Goal: Task Accomplishment & Management: Use online tool/utility

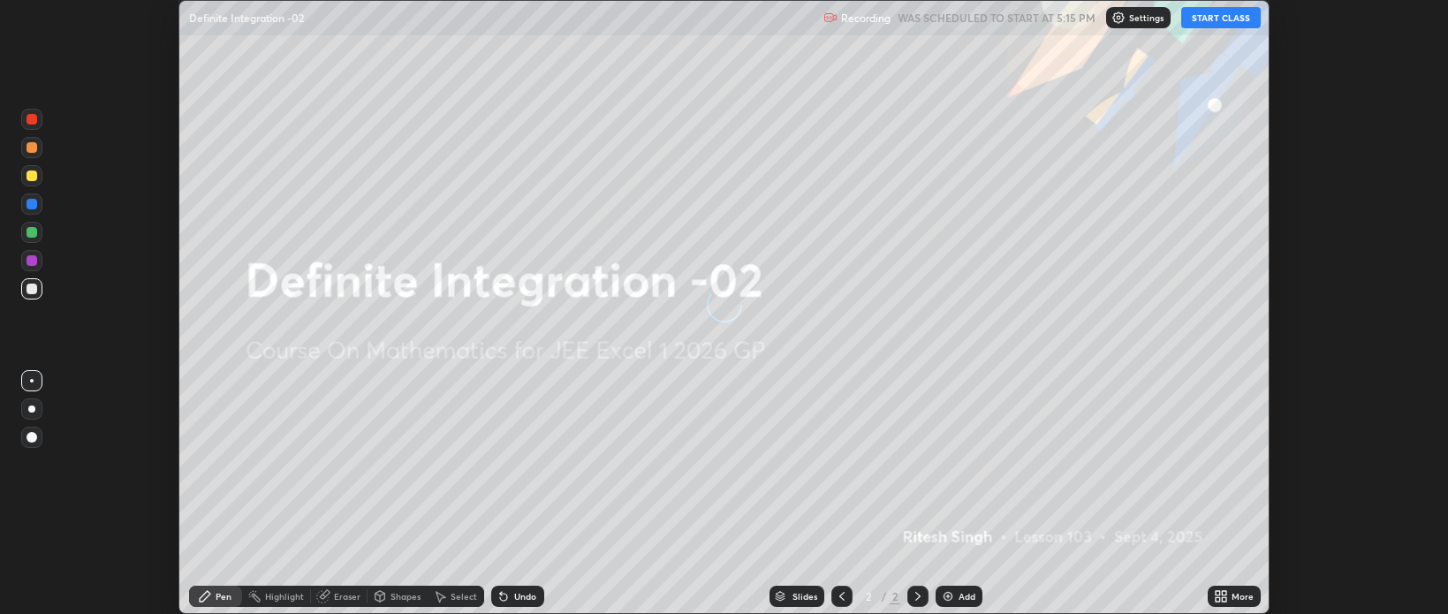
scroll to position [614, 1447]
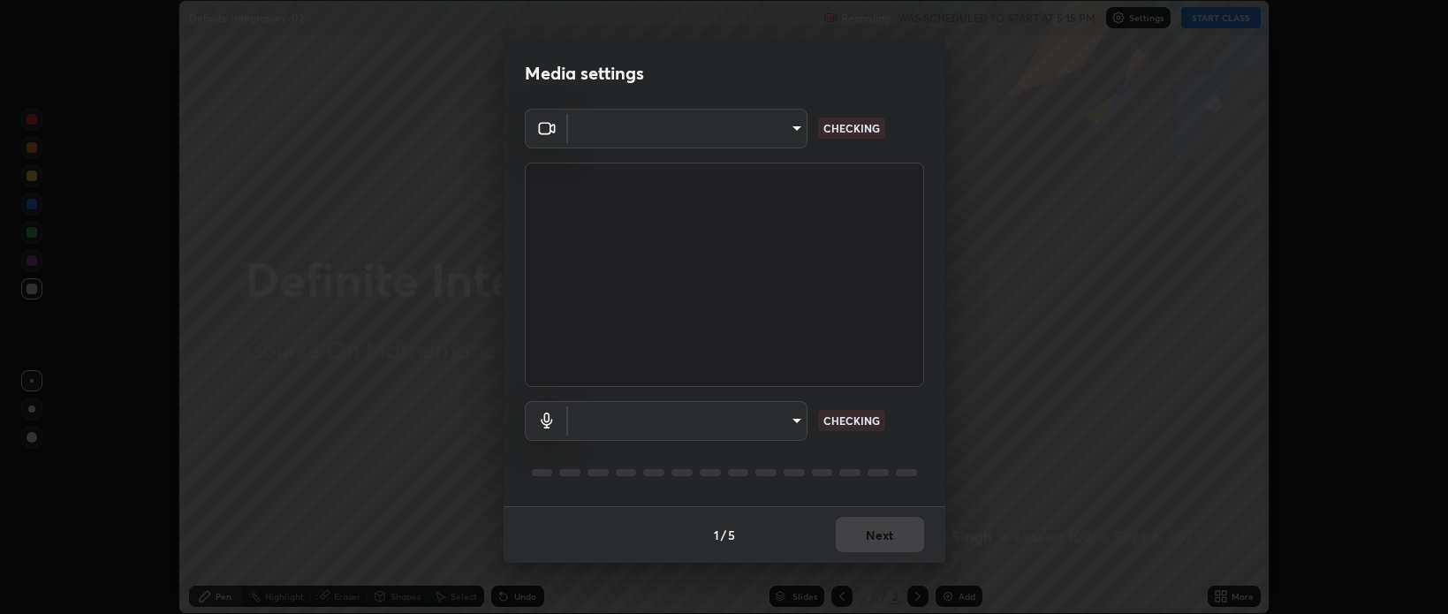
type input "bcb9d7dafccbd8d00e6ada9b6dd7e52ba20ca67bbbba0d0563dd421ab33f40a5"
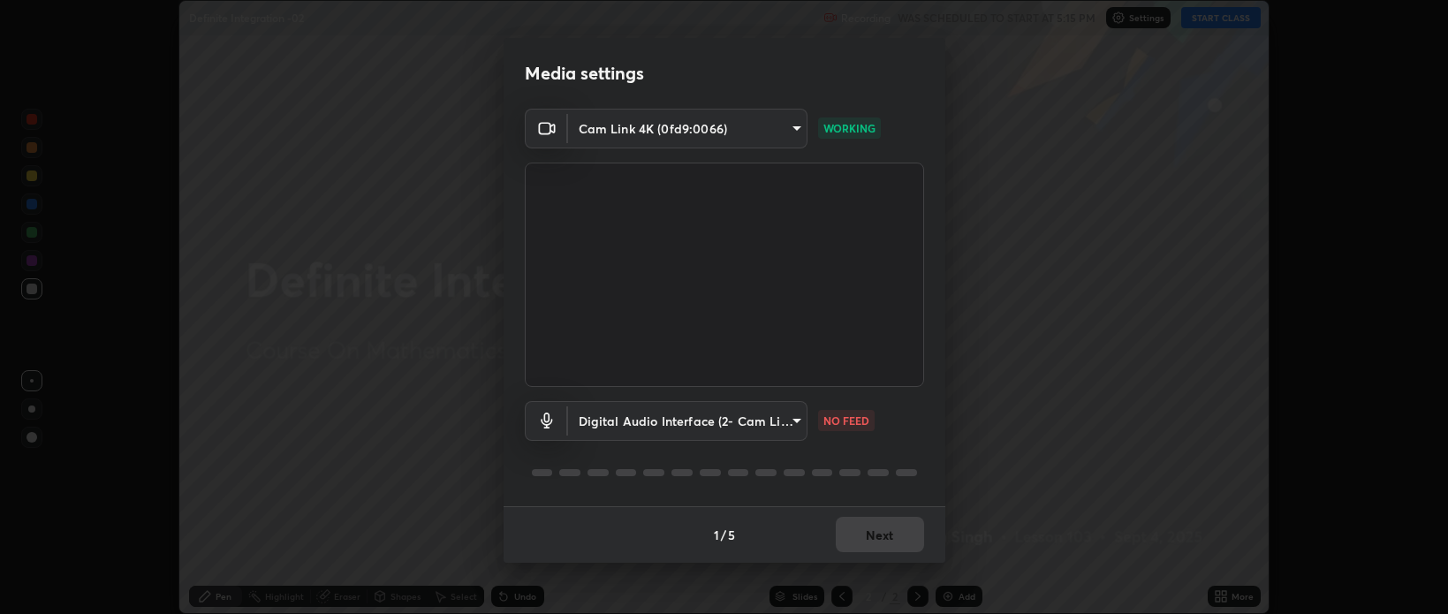
click at [793, 426] on body "Erase all Definite Integration -02 Recording WAS SCHEDULED TO START AT 5:15 PM …" at bounding box center [724, 307] width 1448 height 614
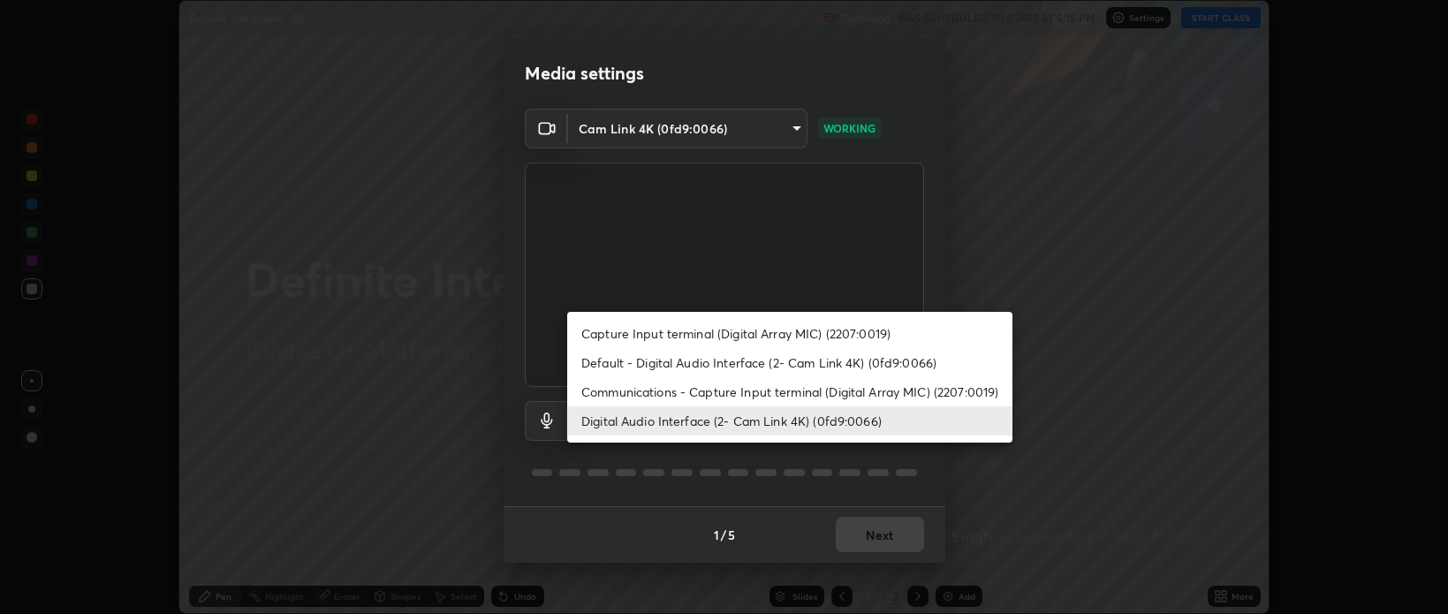
click at [742, 361] on li "Default - Digital Audio Interface (2- Cam Link 4K) (0fd9:0066)" at bounding box center [789, 362] width 445 height 29
type input "default"
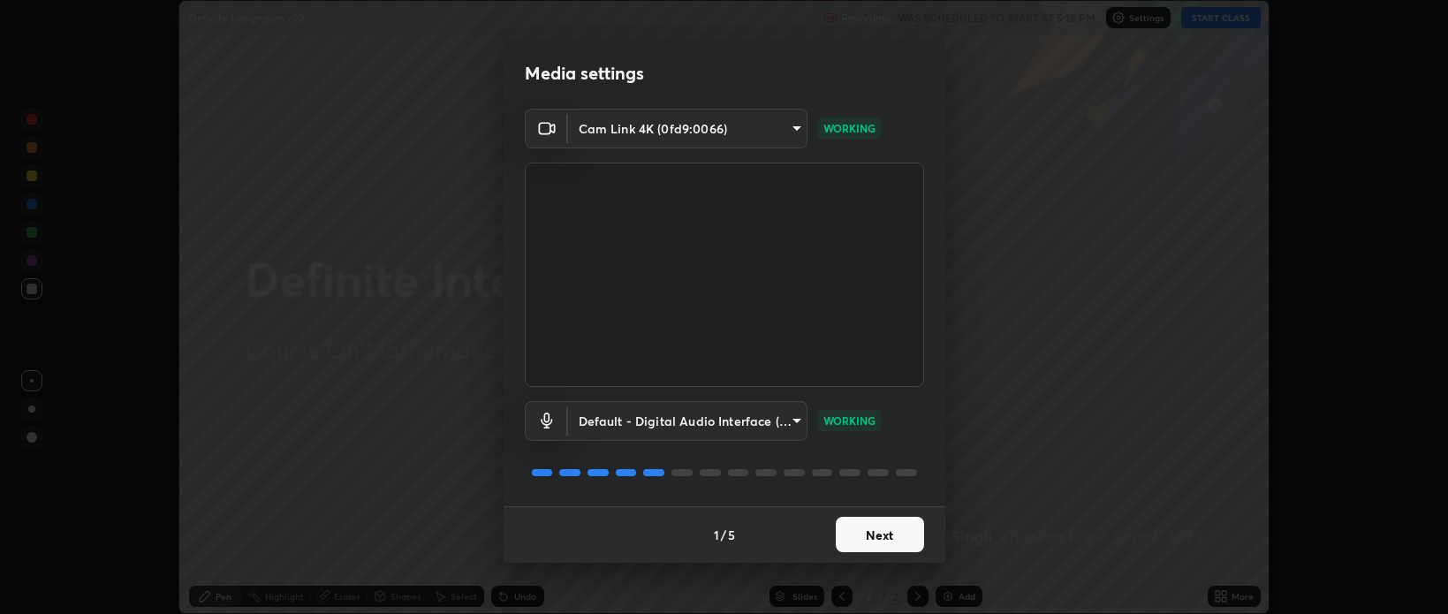
click at [885, 535] on button "Next" at bounding box center [880, 534] width 88 height 35
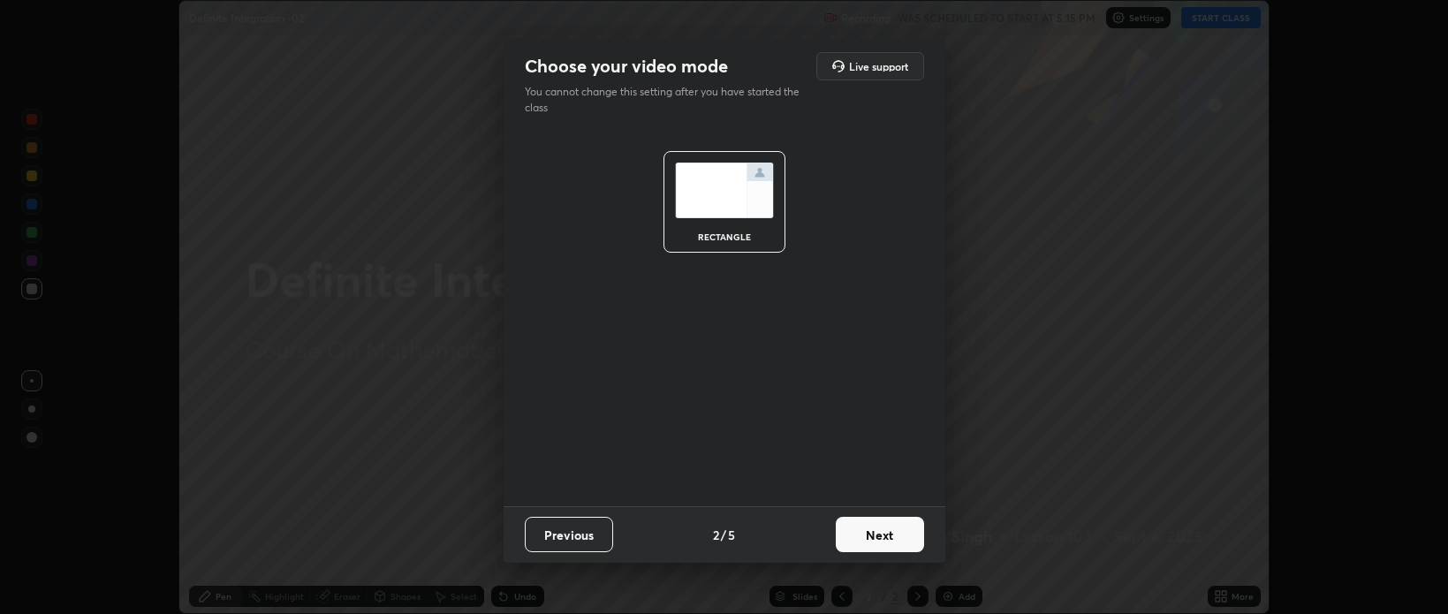
click at [896, 535] on button "Next" at bounding box center [880, 534] width 88 height 35
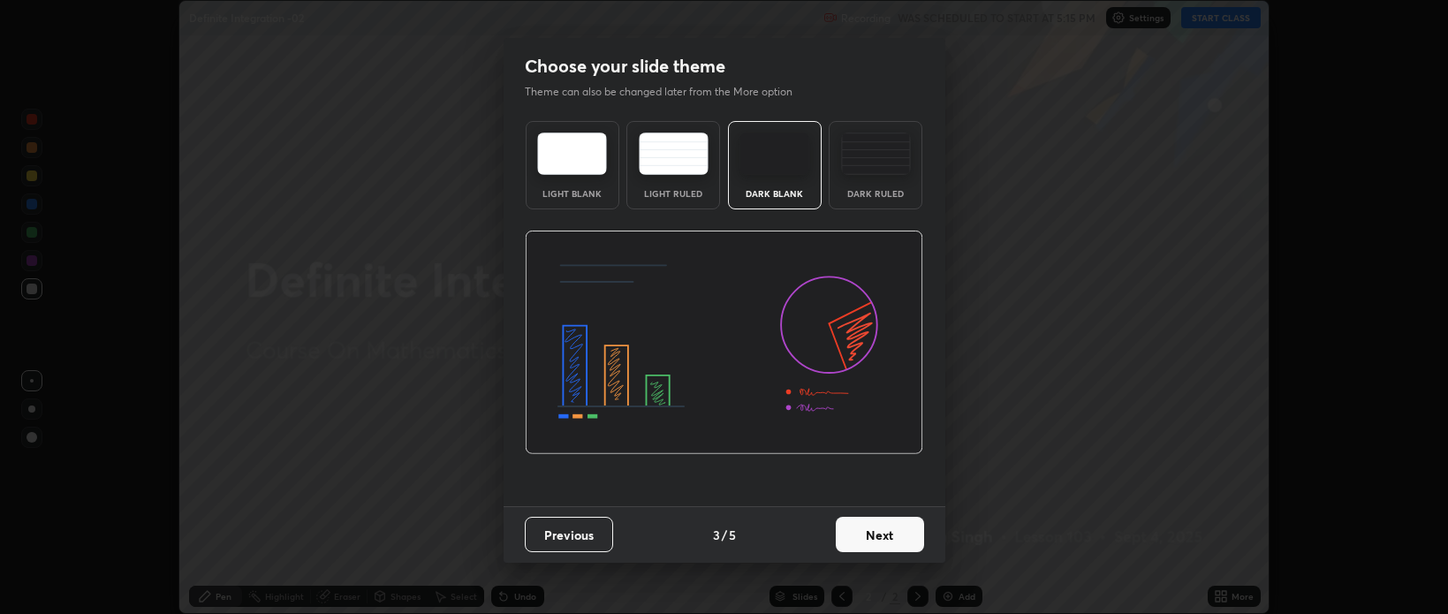
click at [896, 532] on button "Next" at bounding box center [880, 534] width 88 height 35
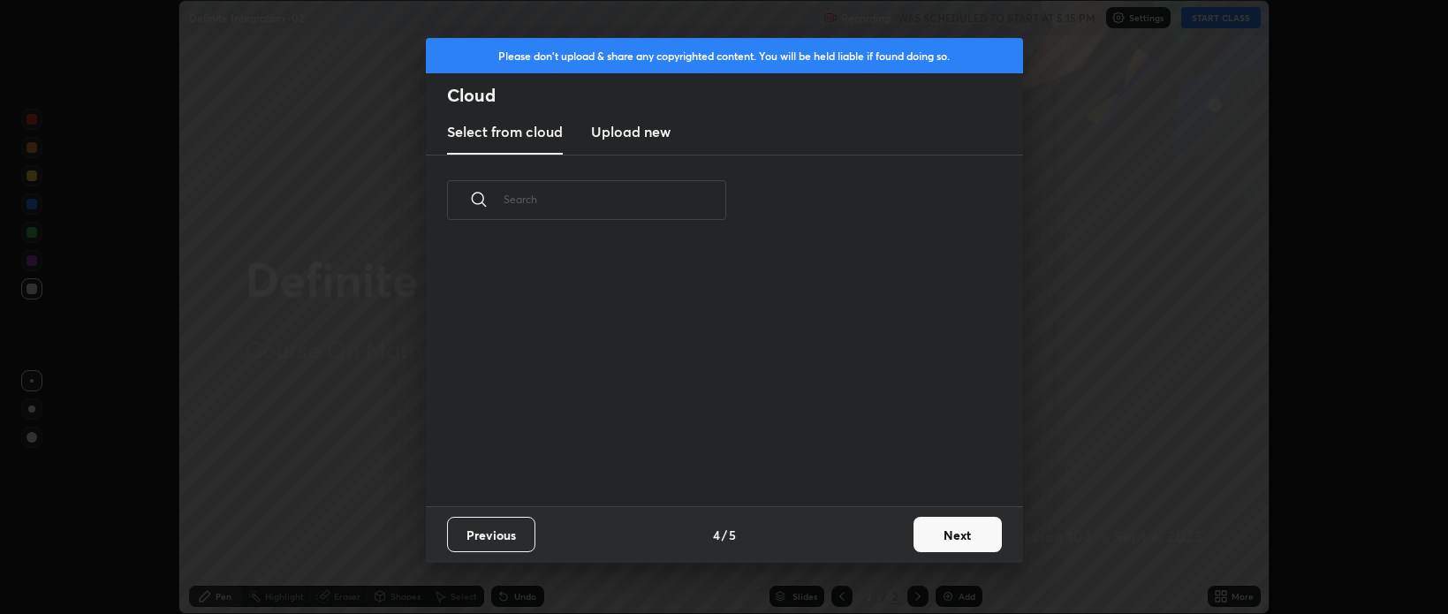
click at [938, 537] on button "Next" at bounding box center [958, 534] width 88 height 35
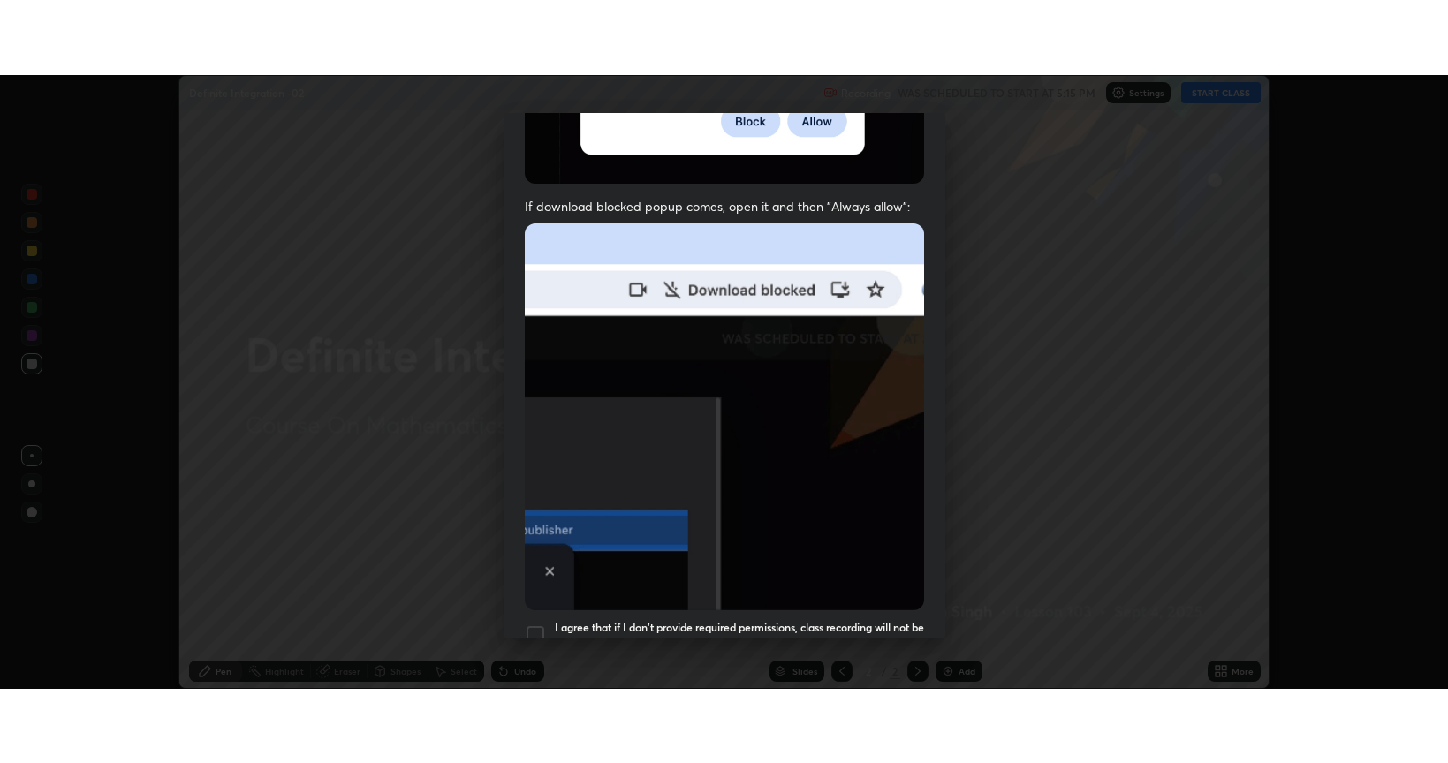
scroll to position [358, 0]
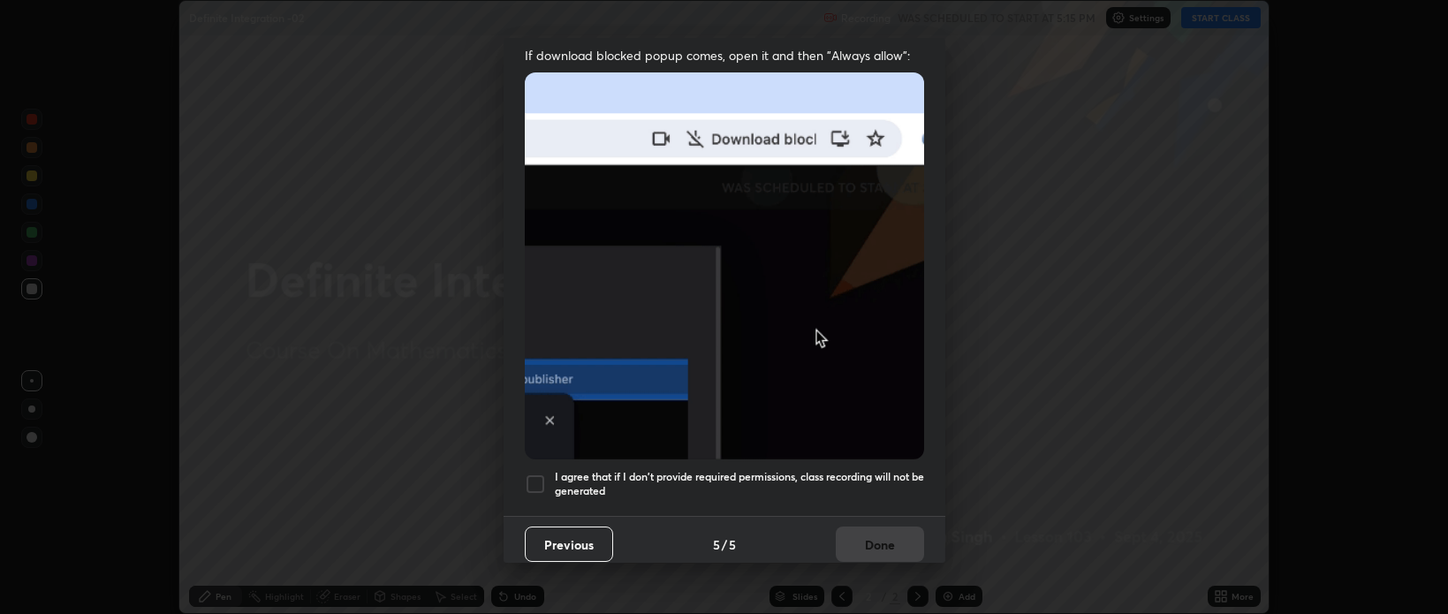
click at [530, 482] on div at bounding box center [535, 484] width 21 height 21
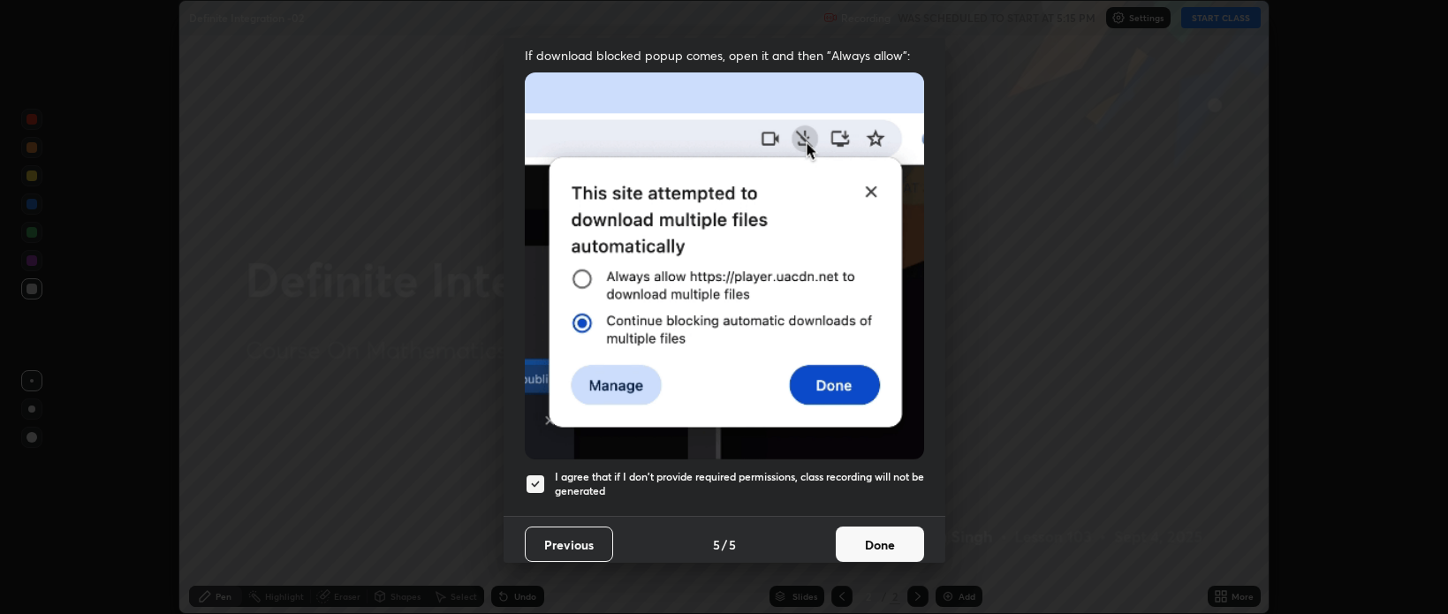
click at [856, 535] on button "Done" at bounding box center [880, 544] width 88 height 35
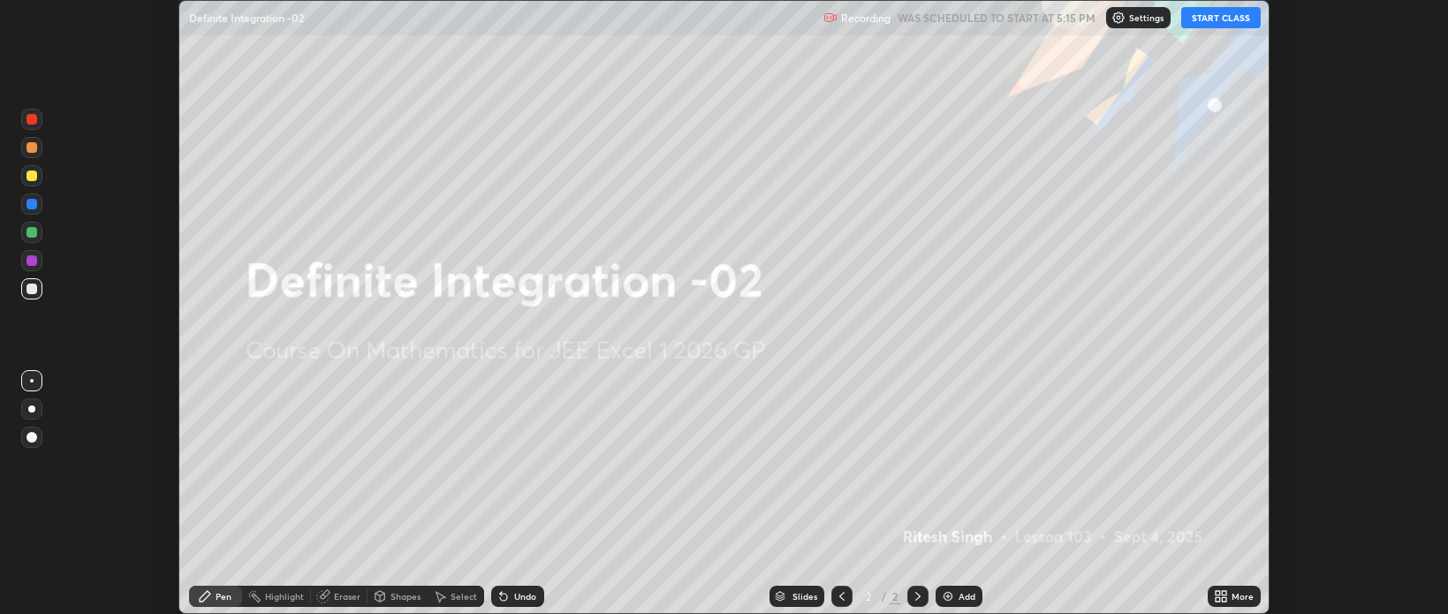
click at [1218, 593] on icon at bounding box center [1218, 593] width 4 height 4
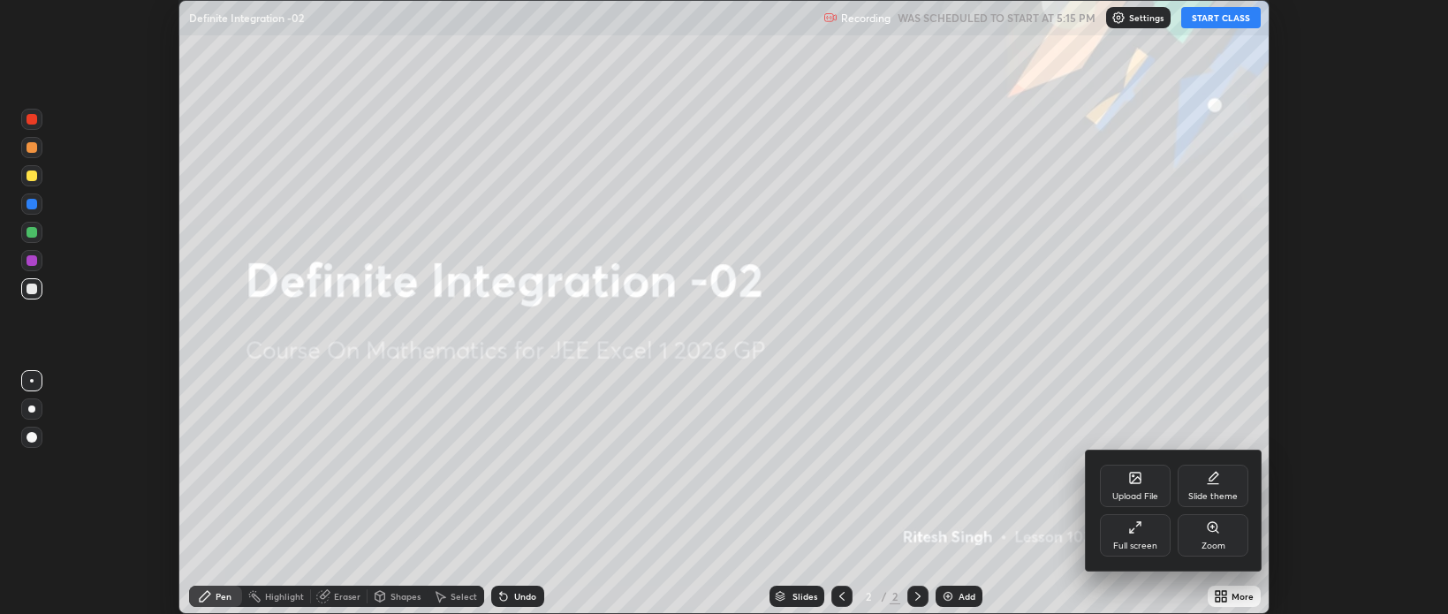
click at [1141, 542] on div "Full screen" at bounding box center [1135, 546] width 44 height 9
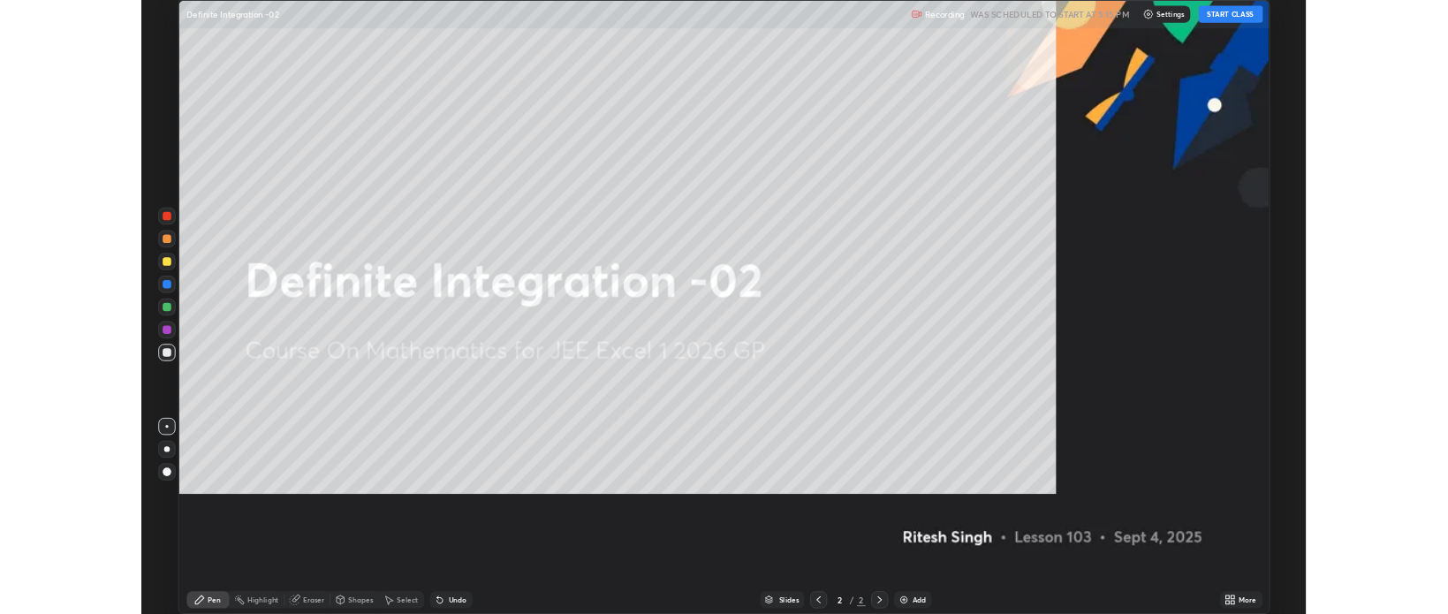
scroll to position [763, 1448]
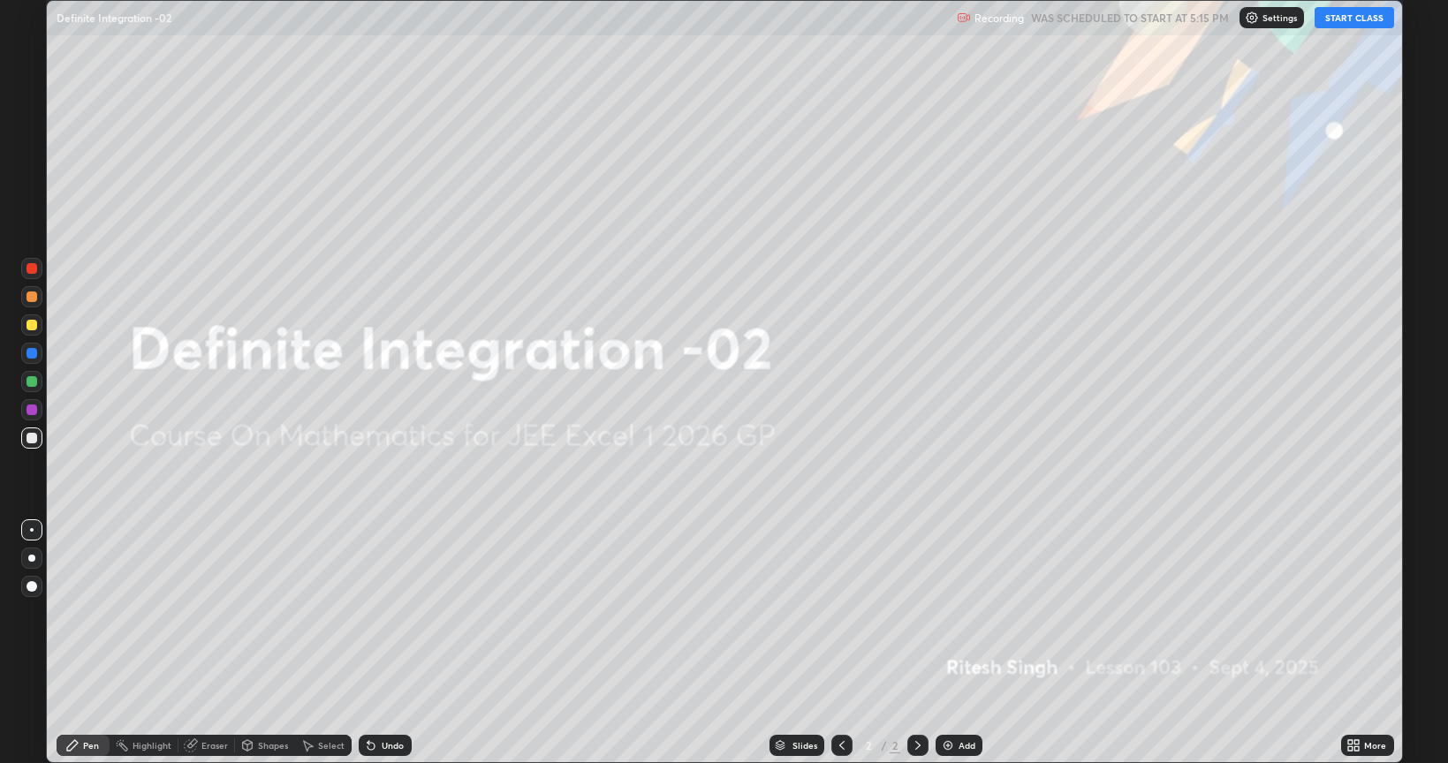
click at [1353, 20] on button "START CLASS" at bounding box center [1355, 17] width 80 height 21
click at [961, 613] on div "Add" at bounding box center [967, 745] width 17 height 9
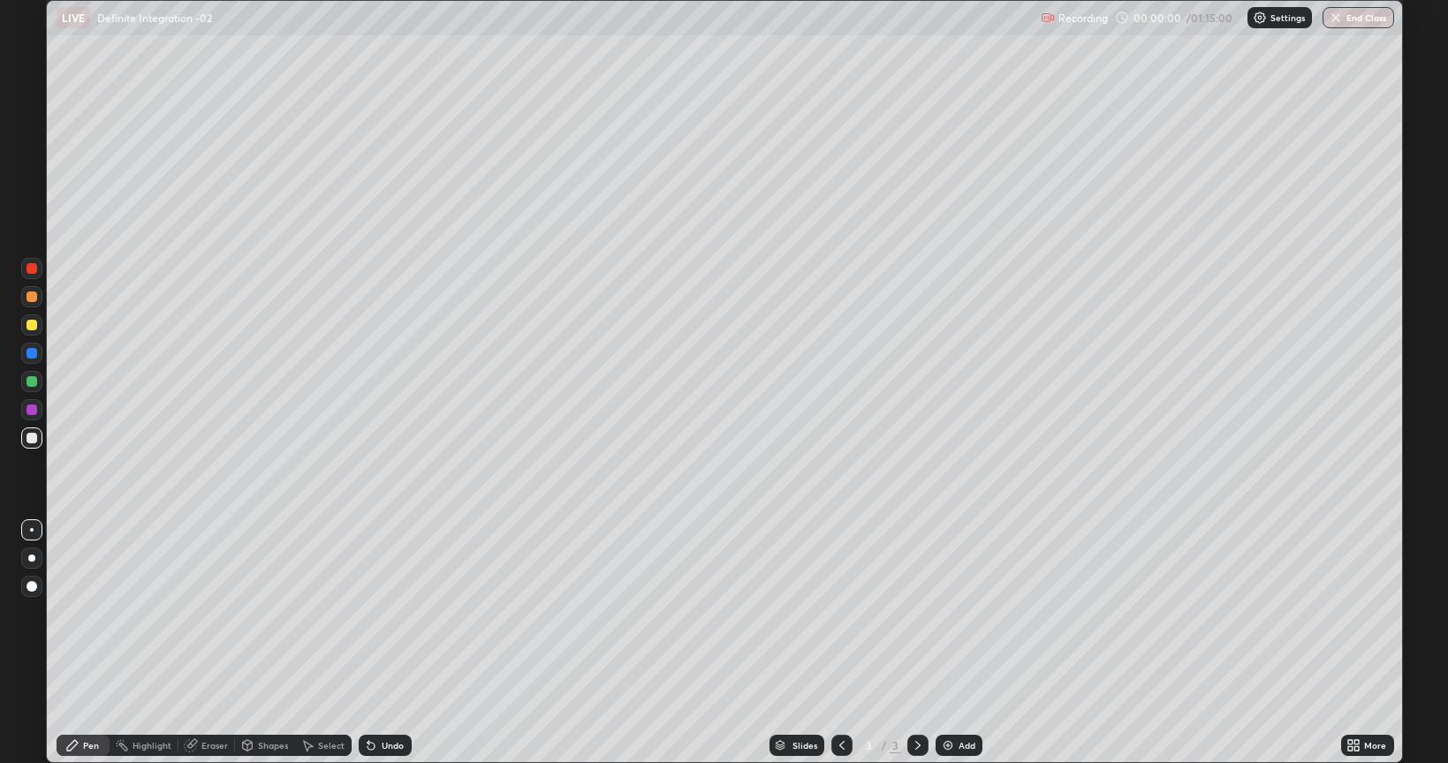
click at [961, 613] on div "Add" at bounding box center [967, 745] width 17 height 9
click at [963, 613] on div "Add" at bounding box center [967, 745] width 17 height 9
click at [964, 613] on div "Add" at bounding box center [967, 745] width 17 height 9
click at [961, 613] on div "Add" at bounding box center [967, 745] width 17 height 9
click at [960, 613] on div "Add" at bounding box center [967, 745] width 17 height 9
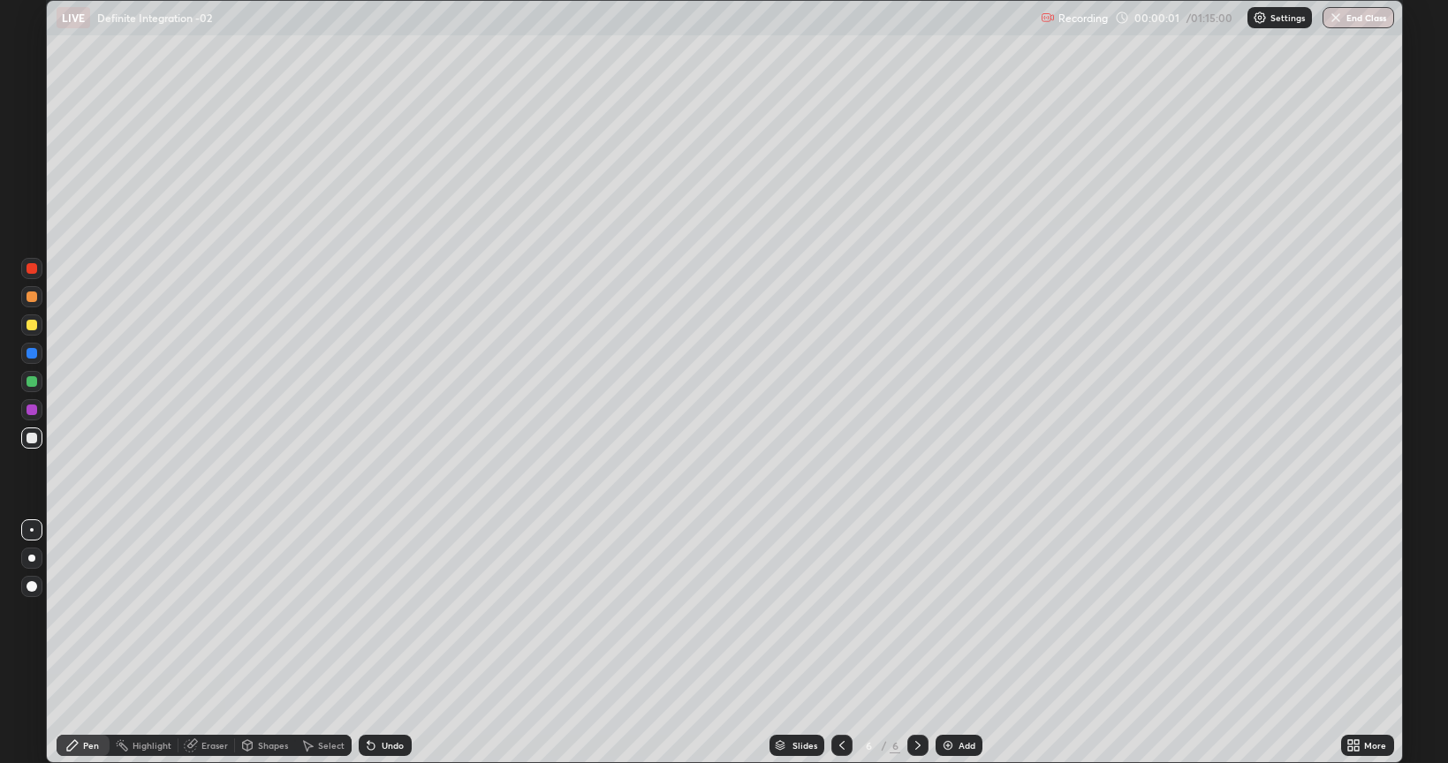
click at [954, 613] on div "Add" at bounding box center [959, 745] width 47 height 21
click at [952, 613] on img at bounding box center [948, 746] width 14 height 14
click at [953, 613] on img at bounding box center [949, 746] width 14 height 14
click at [840, 613] on icon at bounding box center [842, 746] width 14 height 14
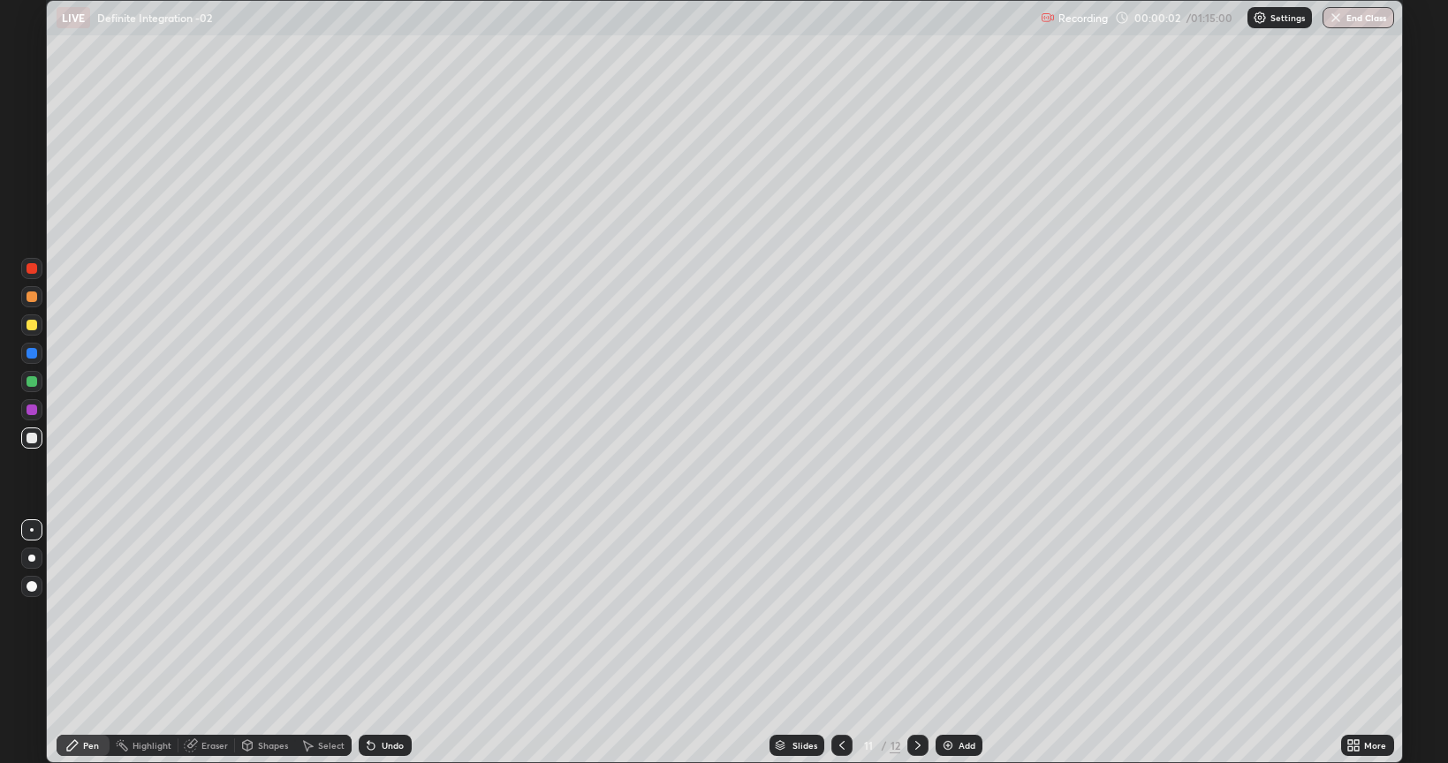
click at [842, 613] on icon at bounding box center [842, 746] width 14 height 14
click at [840, 613] on icon at bounding box center [841, 745] width 5 height 9
click at [839, 613] on icon at bounding box center [842, 746] width 14 height 14
click at [840, 613] on icon at bounding box center [842, 746] width 14 height 14
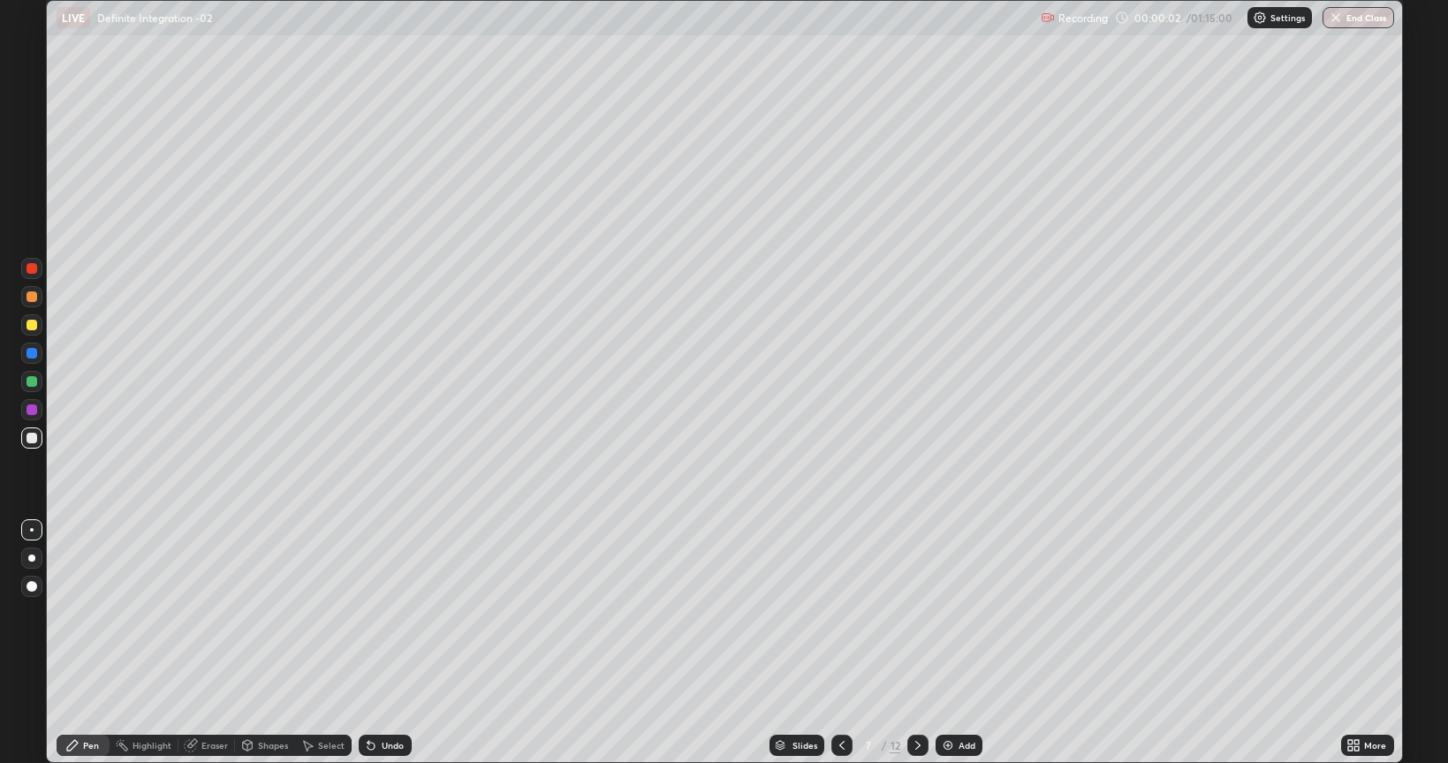
click at [840, 613] on icon at bounding box center [842, 746] width 14 height 14
click at [833, 613] on div at bounding box center [842, 745] width 21 height 21
click at [30, 323] on div at bounding box center [32, 325] width 11 height 11
click at [385, 613] on div "Undo" at bounding box center [385, 745] width 53 height 21
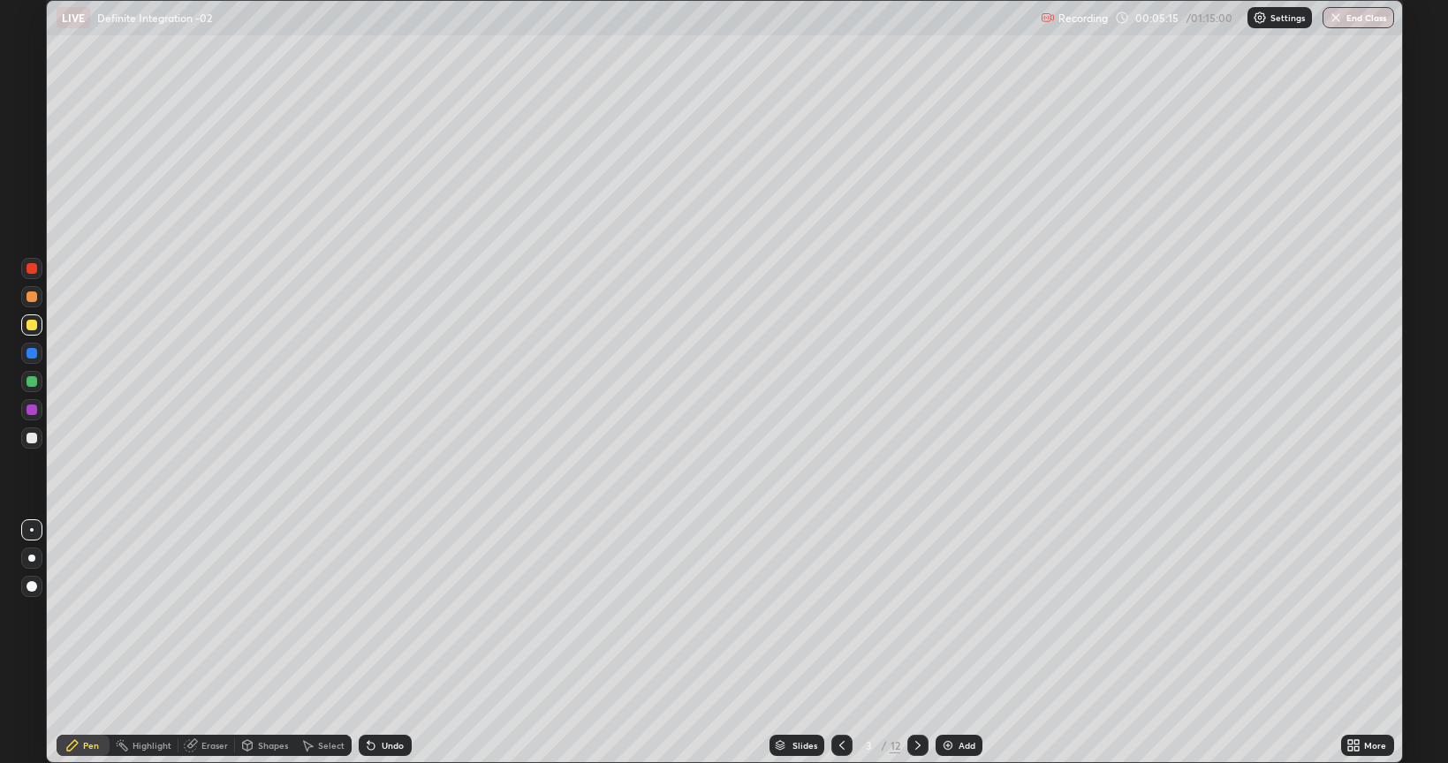
click at [916, 613] on icon at bounding box center [918, 746] width 14 height 14
click at [842, 613] on div at bounding box center [842, 745] width 21 height 21
click at [917, 613] on icon at bounding box center [918, 746] width 14 height 14
click at [914, 613] on icon at bounding box center [918, 746] width 14 height 14
click at [34, 440] on div at bounding box center [32, 438] width 11 height 11
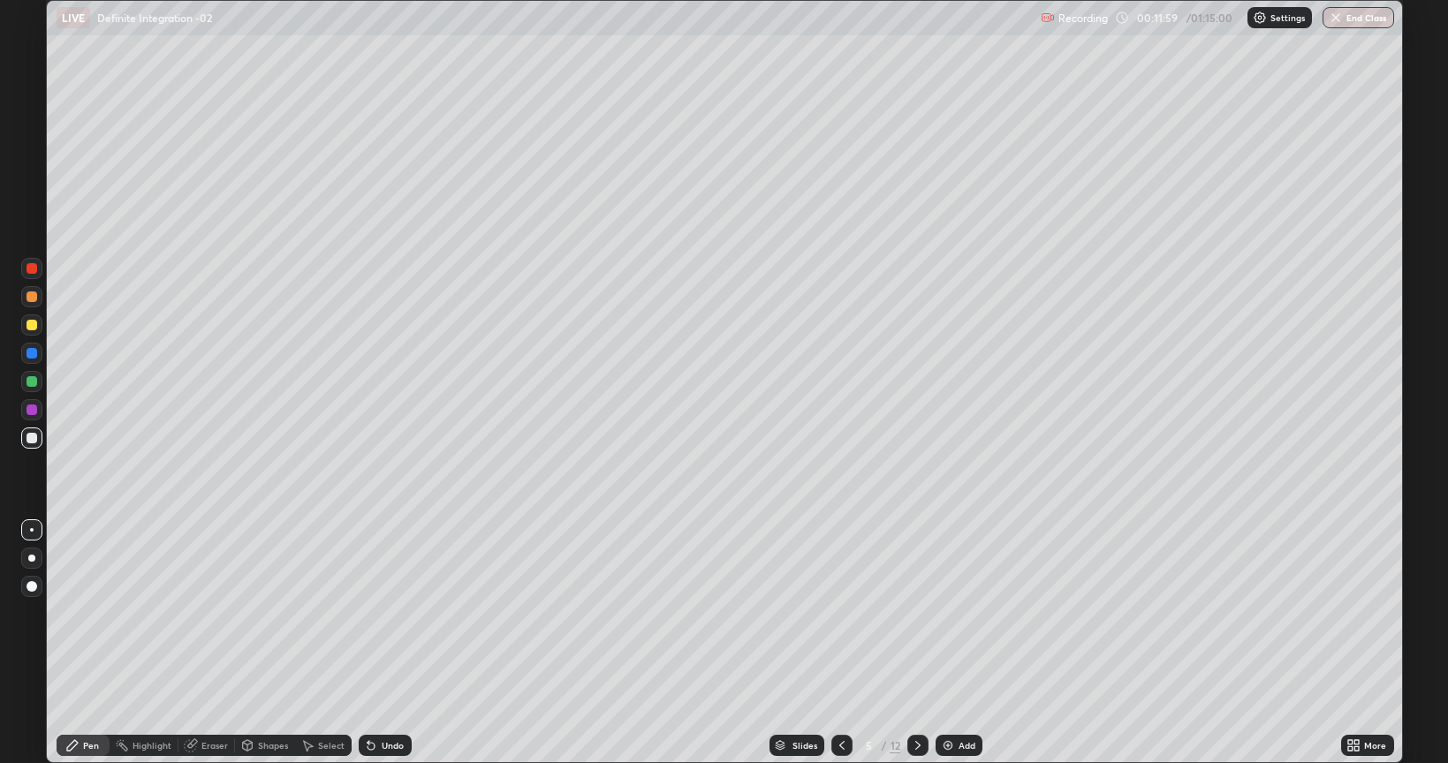
click at [205, 613] on div "Eraser" at bounding box center [206, 745] width 57 height 21
click at [83, 613] on div "Pen" at bounding box center [83, 745] width 53 height 21
click at [395, 613] on div "Undo" at bounding box center [393, 745] width 22 height 9
click at [386, 613] on div "Undo" at bounding box center [385, 745] width 53 height 21
click at [917, 613] on icon at bounding box center [917, 745] width 5 height 9
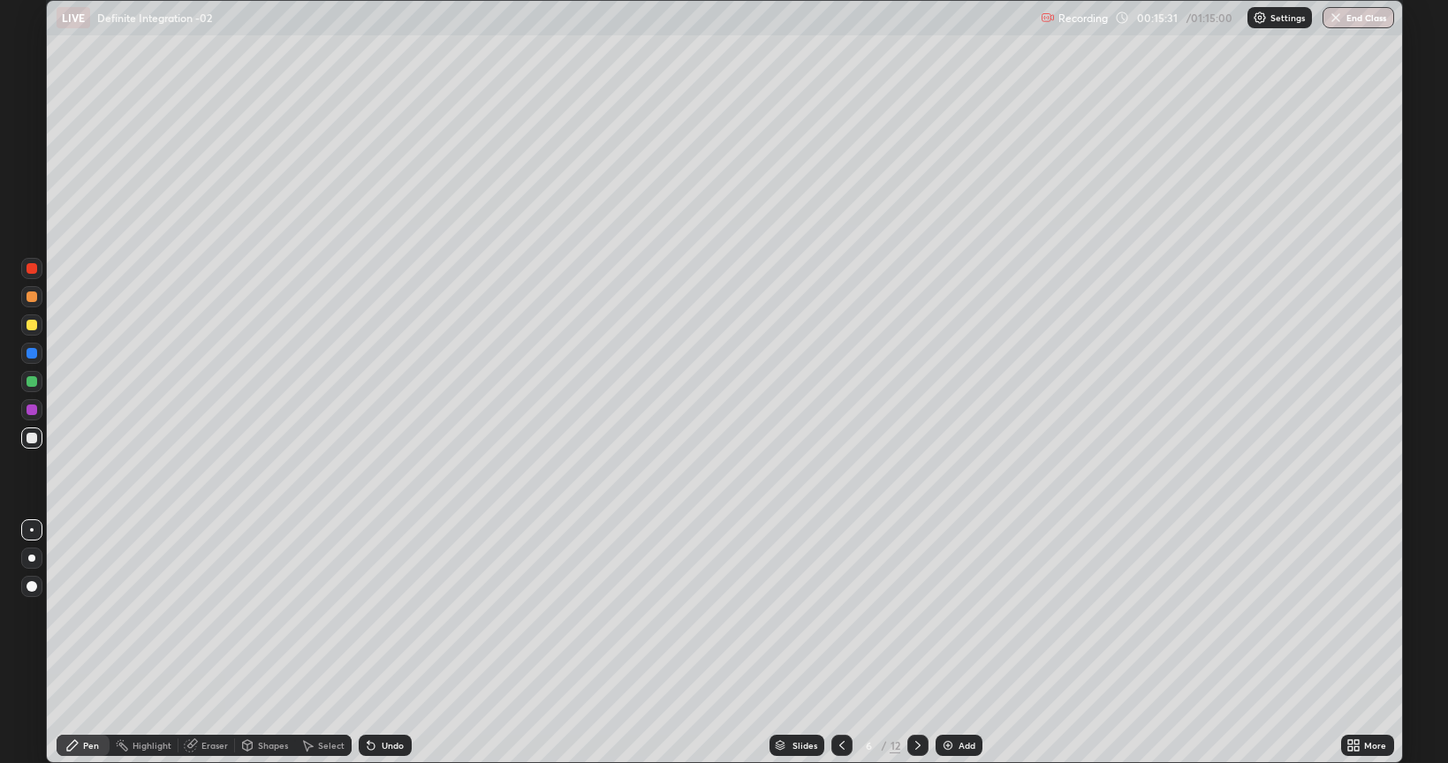
click at [835, 613] on div at bounding box center [842, 745] width 21 height 21
click at [205, 613] on div "Eraser" at bounding box center [206, 745] width 57 height 21
click at [73, 613] on icon at bounding box center [72, 746] width 14 height 14
click at [916, 613] on icon at bounding box center [918, 746] width 14 height 14
click at [840, 613] on icon at bounding box center [841, 745] width 5 height 9
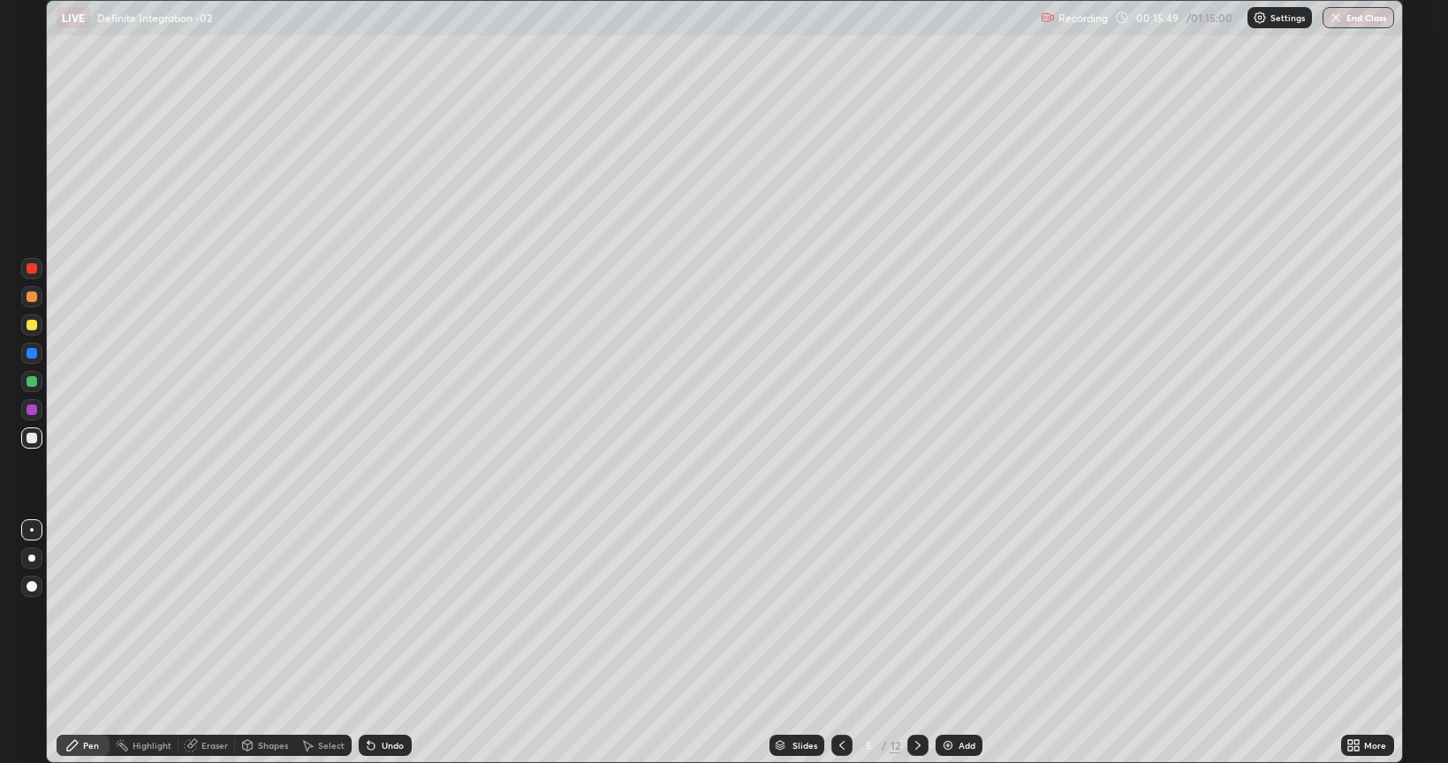
click at [918, 613] on icon at bounding box center [918, 746] width 14 height 14
click at [839, 613] on icon at bounding box center [841, 745] width 5 height 9
click at [914, 613] on icon at bounding box center [918, 746] width 14 height 14
click at [217, 613] on div "Eraser" at bounding box center [214, 745] width 27 height 9
click at [87, 613] on div "Pen" at bounding box center [91, 745] width 16 height 9
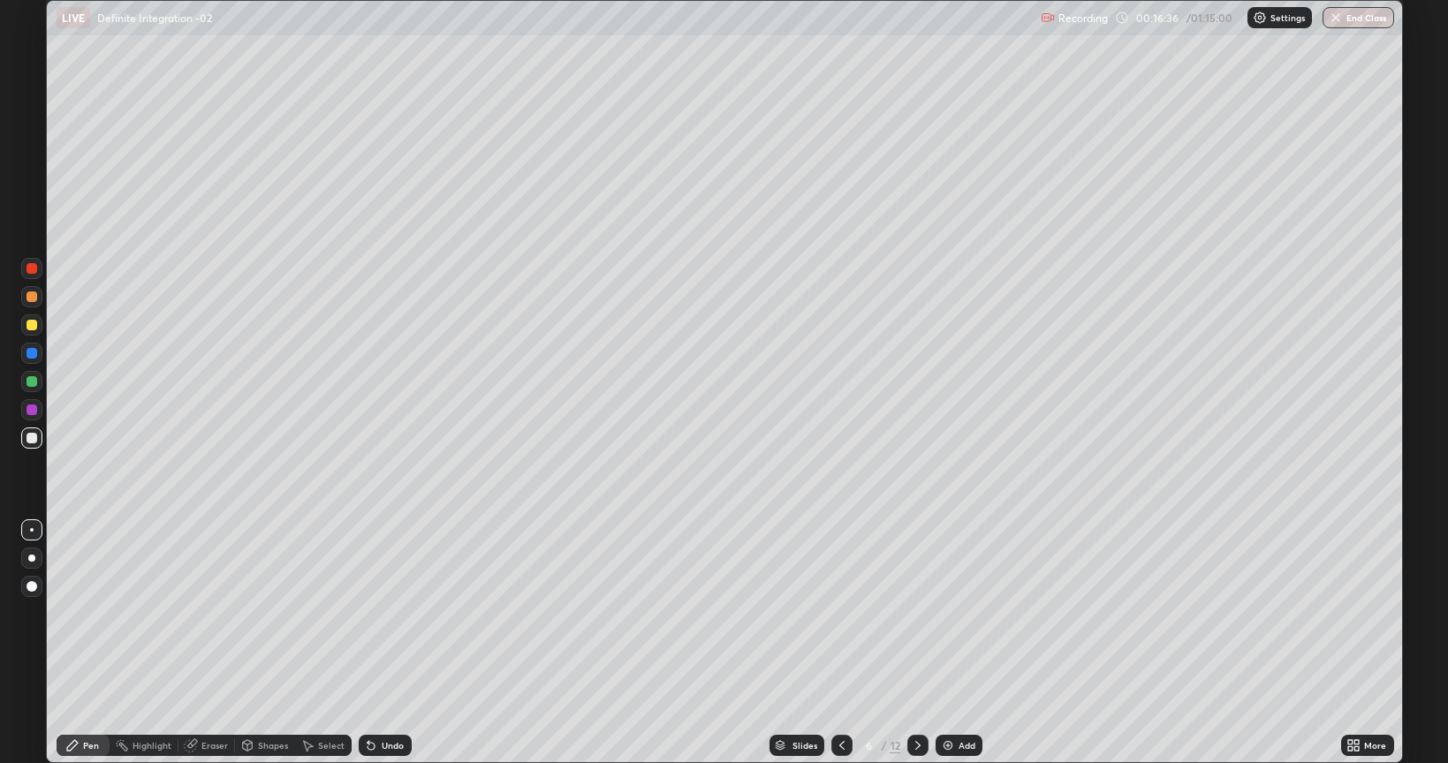
click at [840, 613] on icon at bounding box center [842, 746] width 14 height 14
click at [915, 613] on icon at bounding box center [918, 746] width 14 height 14
click at [845, 613] on icon at bounding box center [842, 746] width 14 height 14
click at [914, 613] on icon at bounding box center [918, 746] width 14 height 14
click at [916, 613] on icon at bounding box center [918, 746] width 14 height 14
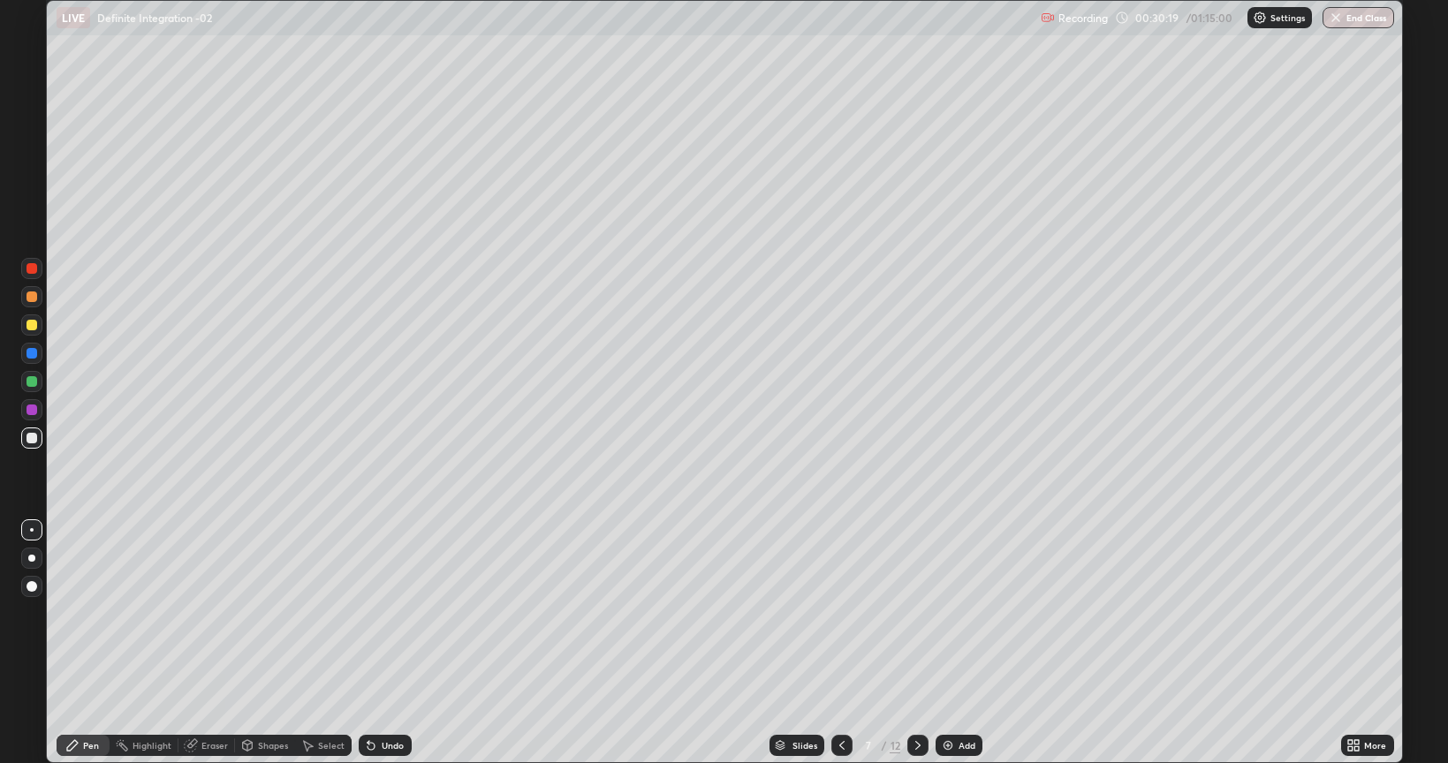
click at [33, 323] on div at bounding box center [32, 325] width 11 height 11
click at [388, 613] on div "Undo" at bounding box center [393, 745] width 22 height 9
click at [386, 613] on div "Undo" at bounding box center [393, 745] width 22 height 9
click at [385, 613] on div "Undo" at bounding box center [385, 745] width 53 height 21
click at [384, 613] on div "Undo" at bounding box center [385, 745] width 53 height 21
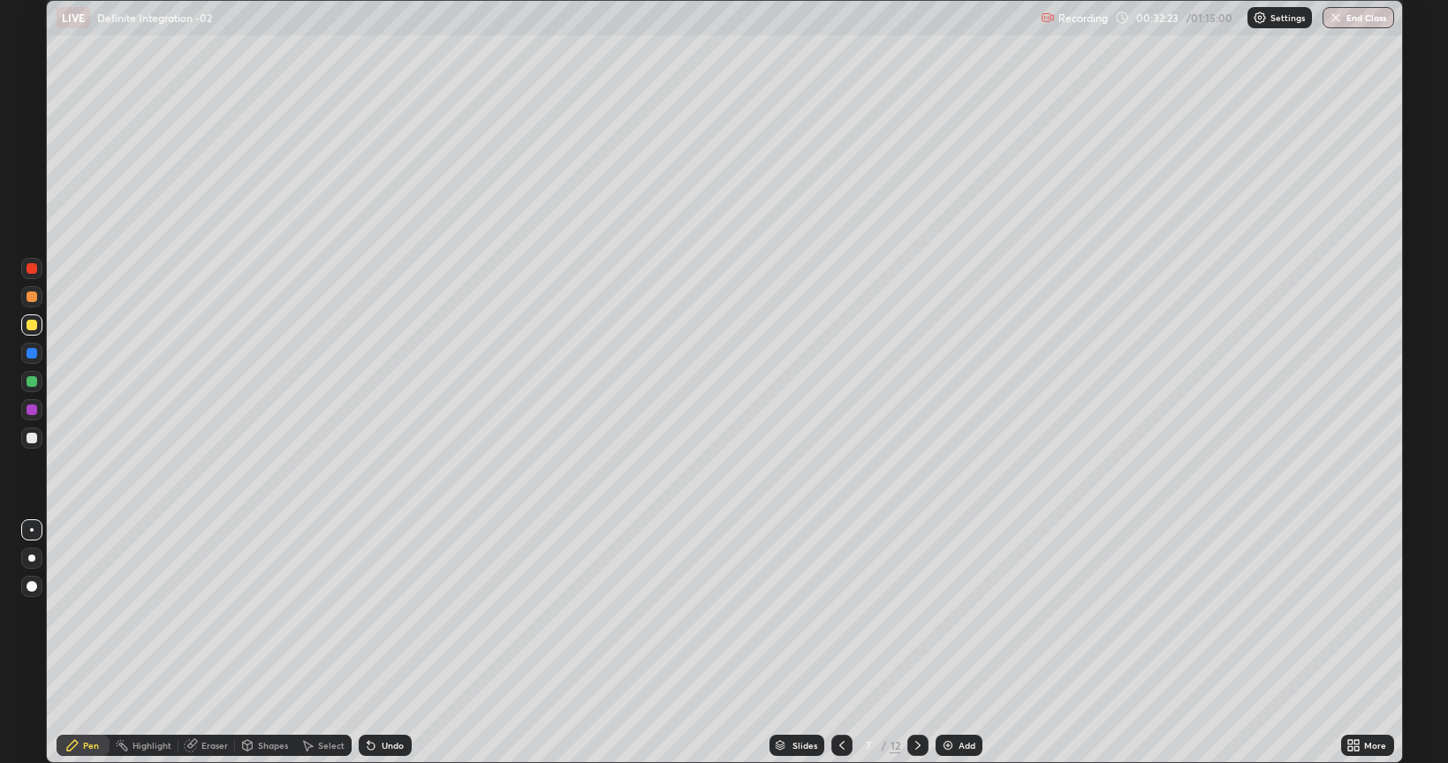
click at [910, 613] on div at bounding box center [918, 745] width 21 height 21
click at [840, 613] on icon at bounding box center [842, 746] width 14 height 14
click at [917, 613] on icon at bounding box center [918, 746] width 14 height 14
click at [381, 613] on div "Undo" at bounding box center [385, 745] width 53 height 21
click at [843, 613] on icon at bounding box center [842, 746] width 14 height 14
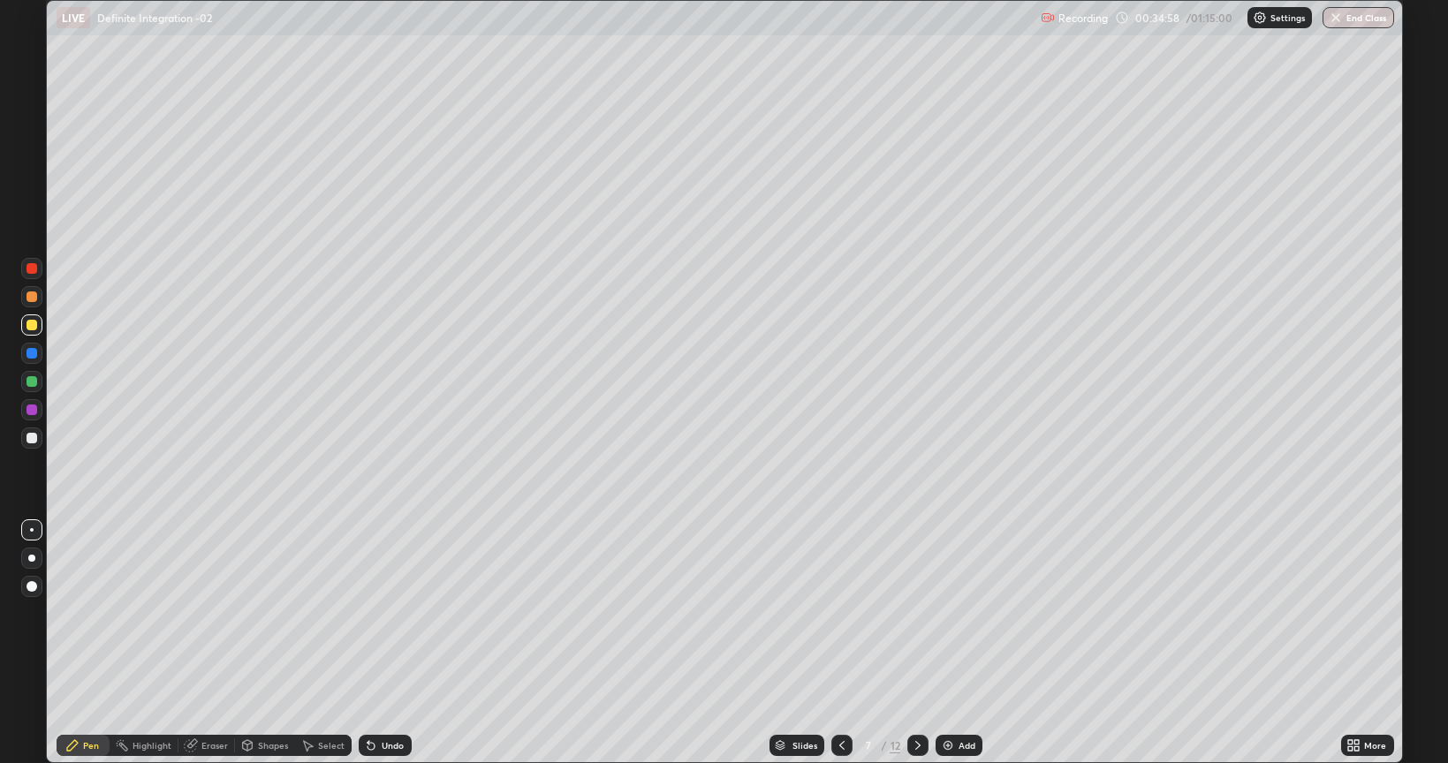
click at [919, 613] on div at bounding box center [918, 745] width 21 height 35
click at [398, 613] on div "Undo" at bounding box center [385, 745] width 53 height 21
click at [392, 613] on div "Undo" at bounding box center [385, 745] width 53 height 21
click at [846, 613] on icon at bounding box center [842, 746] width 14 height 14
click at [921, 613] on icon at bounding box center [918, 746] width 14 height 14
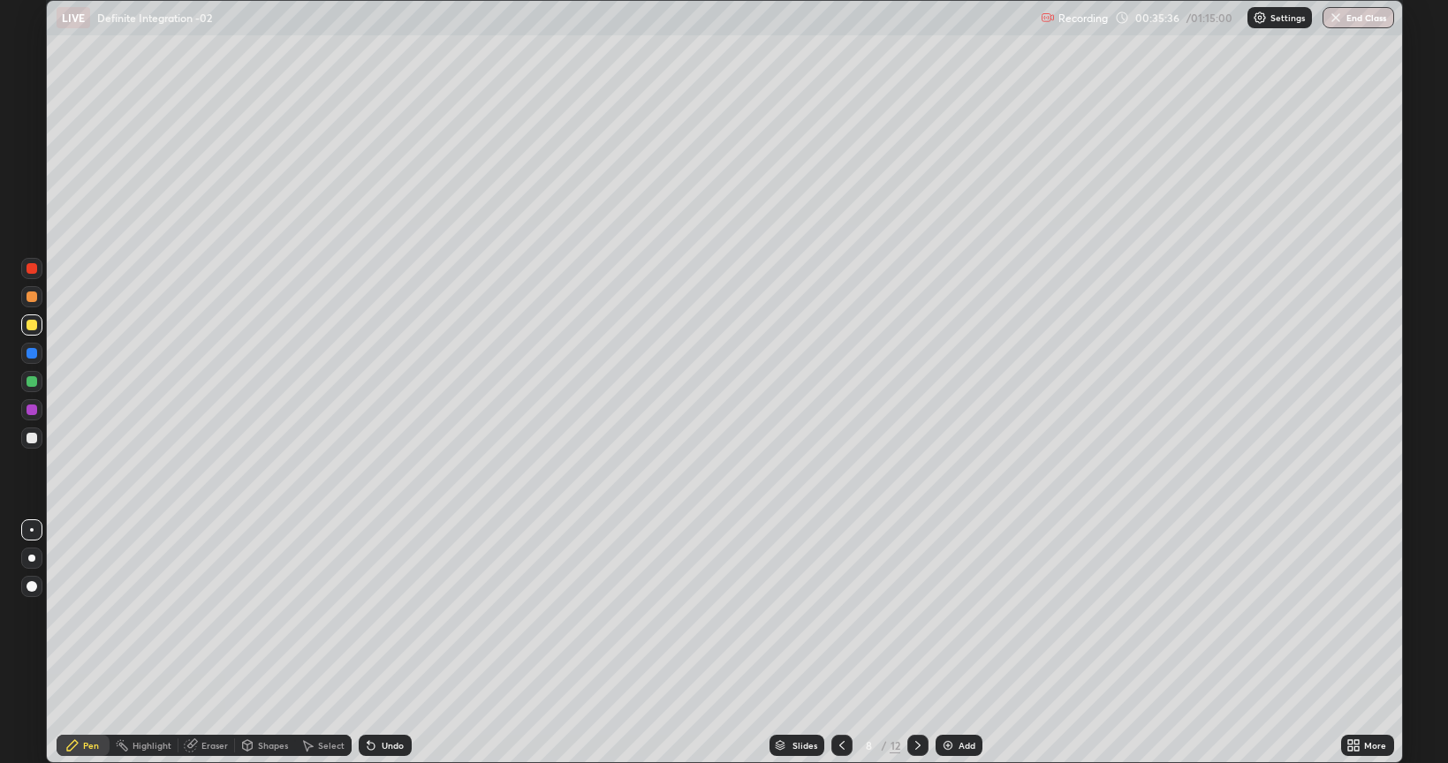
click at [394, 613] on div "Undo" at bounding box center [385, 745] width 53 height 21
click at [392, 613] on div "Undo" at bounding box center [385, 745] width 53 height 21
click at [390, 613] on div "Undo" at bounding box center [385, 745] width 53 height 21
click at [386, 613] on div "Undo" at bounding box center [385, 745] width 53 height 21
click at [388, 613] on div "Undo" at bounding box center [385, 745] width 53 height 21
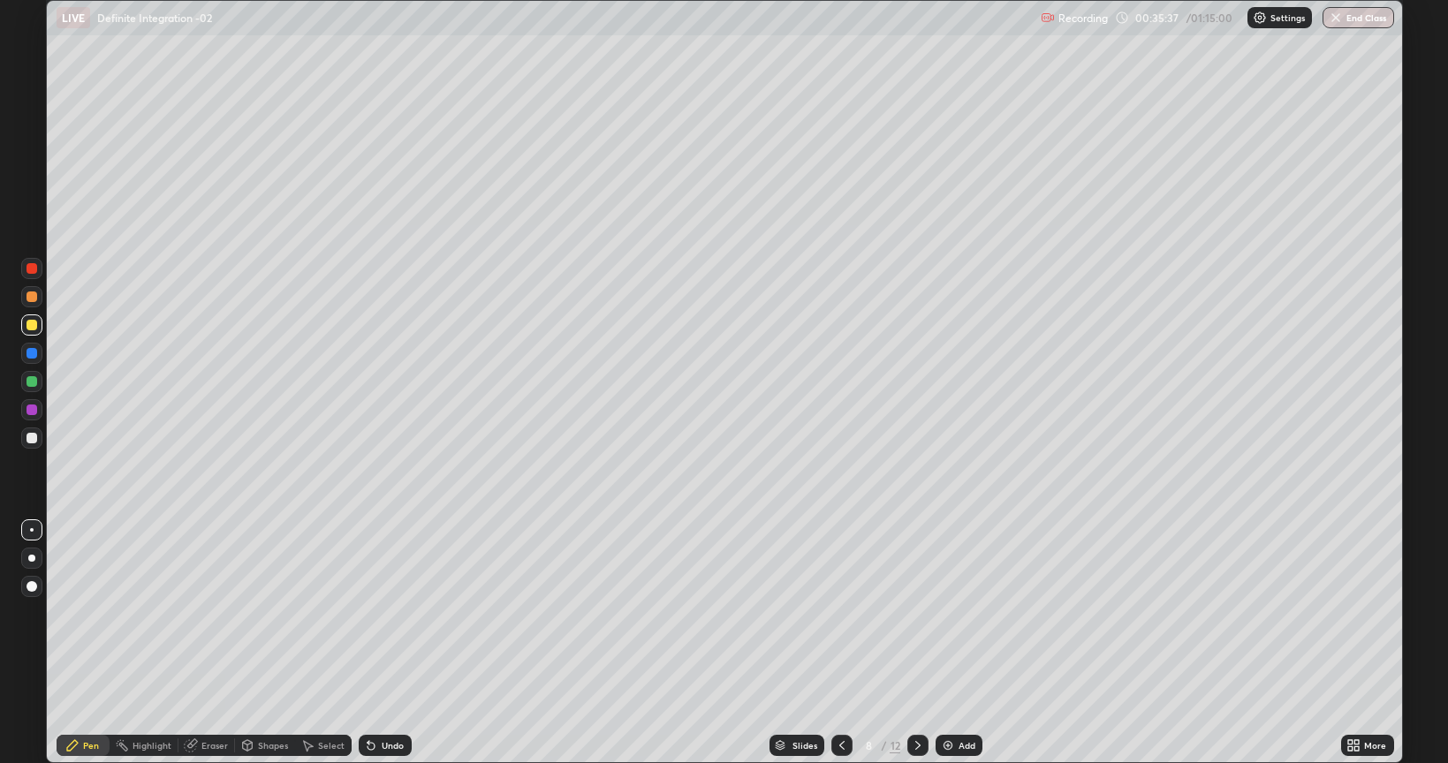
click at [387, 613] on div "Undo" at bounding box center [385, 745] width 53 height 21
click at [389, 613] on div "Undo" at bounding box center [385, 745] width 53 height 21
click at [388, 613] on div "Undo" at bounding box center [385, 745] width 53 height 21
click at [389, 613] on div "Undo" at bounding box center [385, 745] width 53 height 21
click at [385, 613] on div "Undo" at bounding box center [393, 745] width 22 height 9
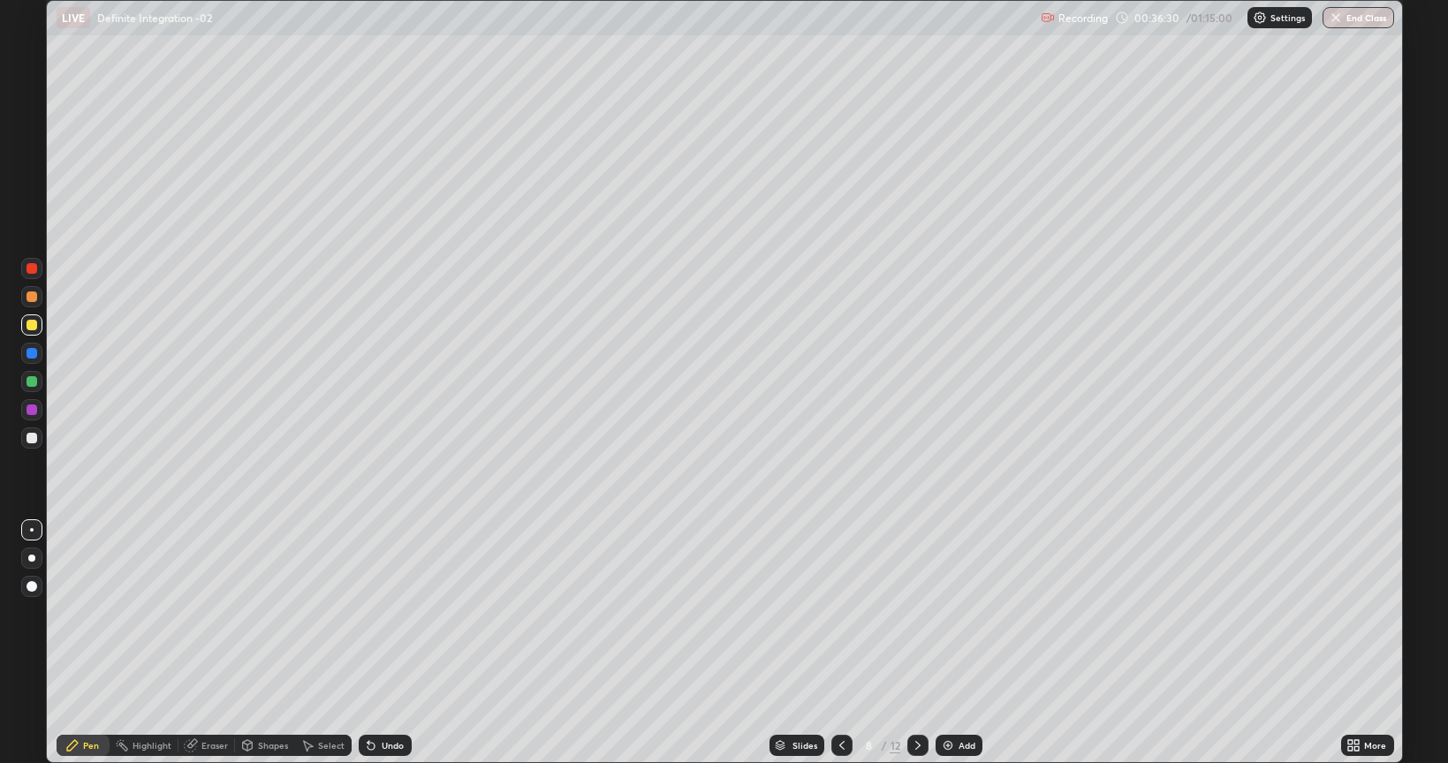
click at [211, 613] on div "Eraser" at bounding box center [206, 745] width 57 height 21
click at [82, 613] on div "Pen" at bounding box center [83, 745] width 53 height 21
click at [914, 613] on icon at bounding box center [918, 746] width 14 height 14
click at [838, 613] on icon at bounding box center [842, 746] width 14 height 14
click at [916, 613] on icon at bounding box center [918, 746] width 14 height 14
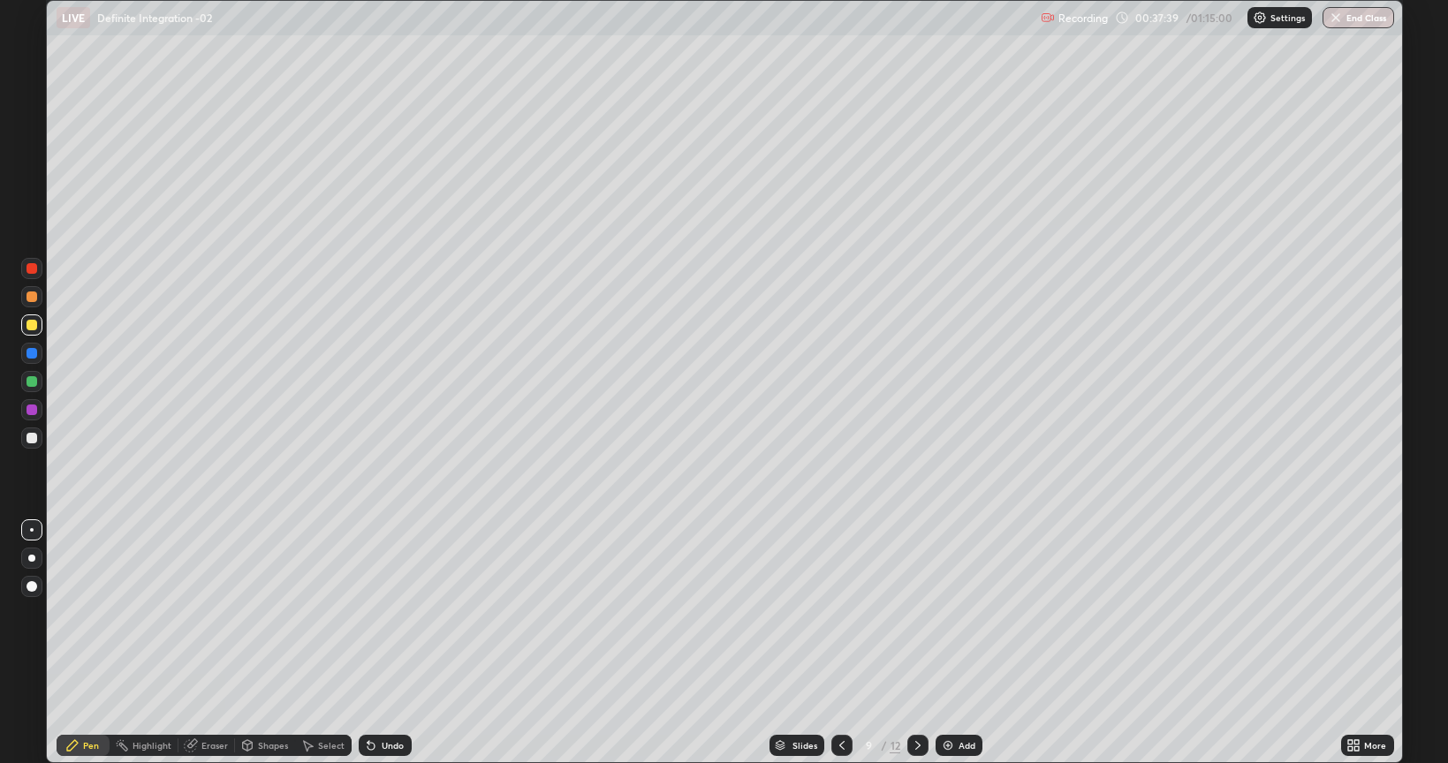
click at [840, 613] on icon at bounding box center [841, 745] width 5 height 9
click at [840, 613] on icon at bounding box center [842, 746] width 14 height 14
click at [915, 613] on icon at bounding box center [918, 746] width 14 height 14
click at [917, 613] on icon at bounding box center [918, 746] width 14 height 14
click at [388, 613] on div "Undo" at bounding box center [393, 745] width 22 height 9
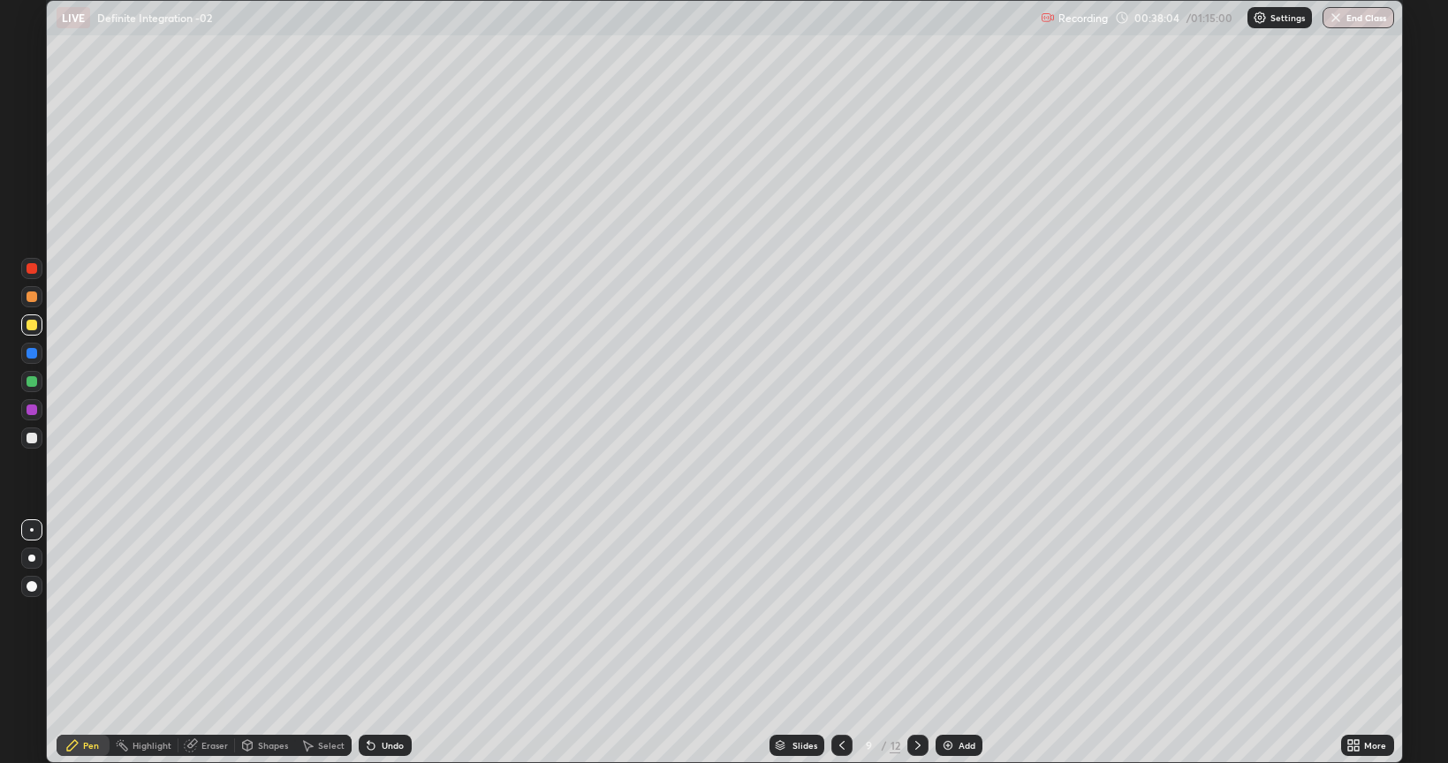
click at [390, 613] on div "Undo" at bounding box center [385, 745] width 53 height 21
click at [916, 613] on icon at bounding box center [918, 746] width 14 height 14
click at [384, 613] on div "Undo" at bounding box center [393, 745] width 22 height 9
click at [386, 613] on div "Undo" at bounding box center [385, 745] width 53 height 21
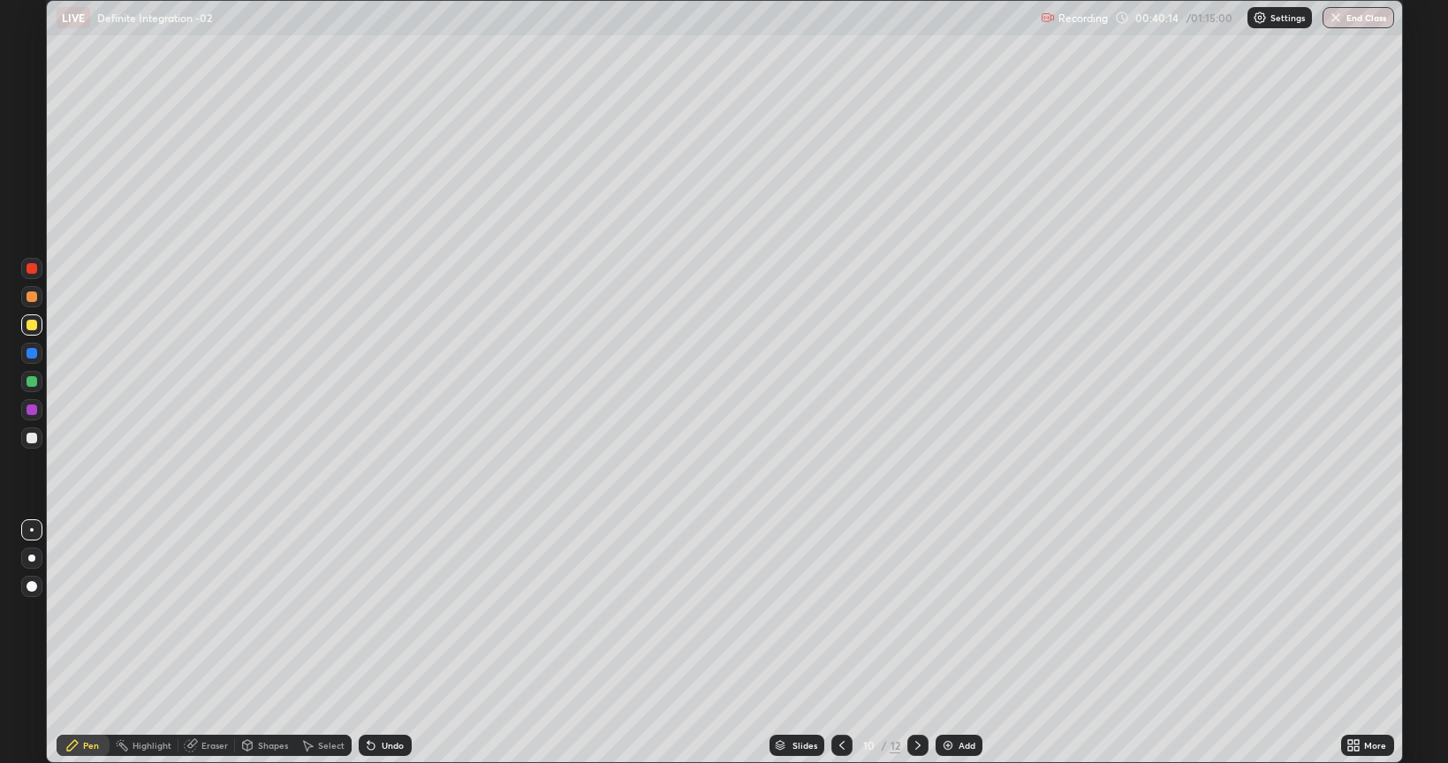
click at [384, 613] on div "Undo" at bounding box center [385, 745] width 53 height 21
click at [208, 613] on div "Eraser" at bounding box center [206, 745] width 57 height 21
click at [87, 613] on div "Pen" at bounding box center [91, 745] width 16 height 9
click at [839, 613] on icon at bounding box center [842, 746] width 14 height 14
click at [841, 613] on div at bounding box center [842, 745] width 21 height 21
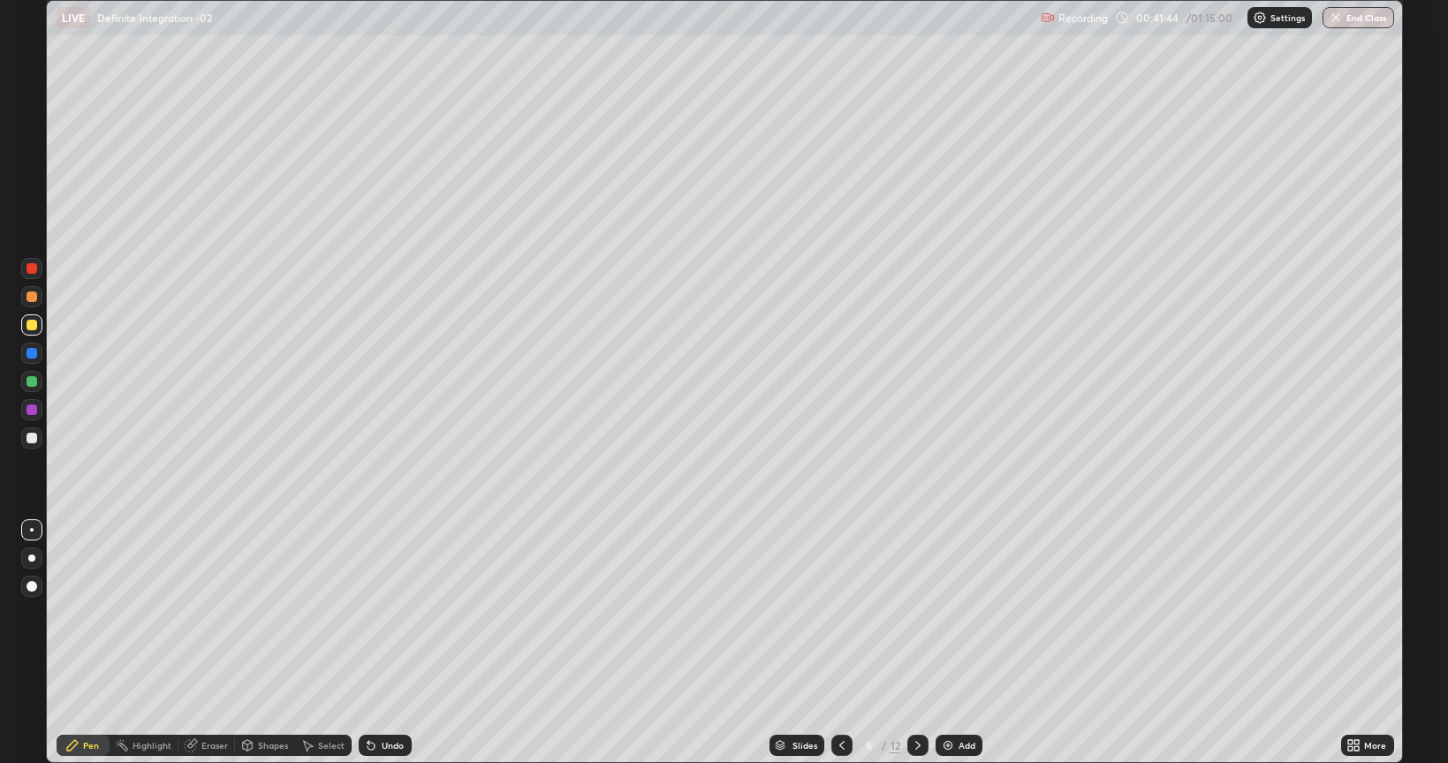
click at [839, 613] on div at bounding box center [842, 745] width 21 height 21
click at [917, 613] on icon at bounding box center [917, 745] width 5 height 9
click at [916, 613] on icon at bounding box center [918, 746] width 14 height 14
click at [917, 613] on icon at bounding box center [918, 746] width 14 height 14
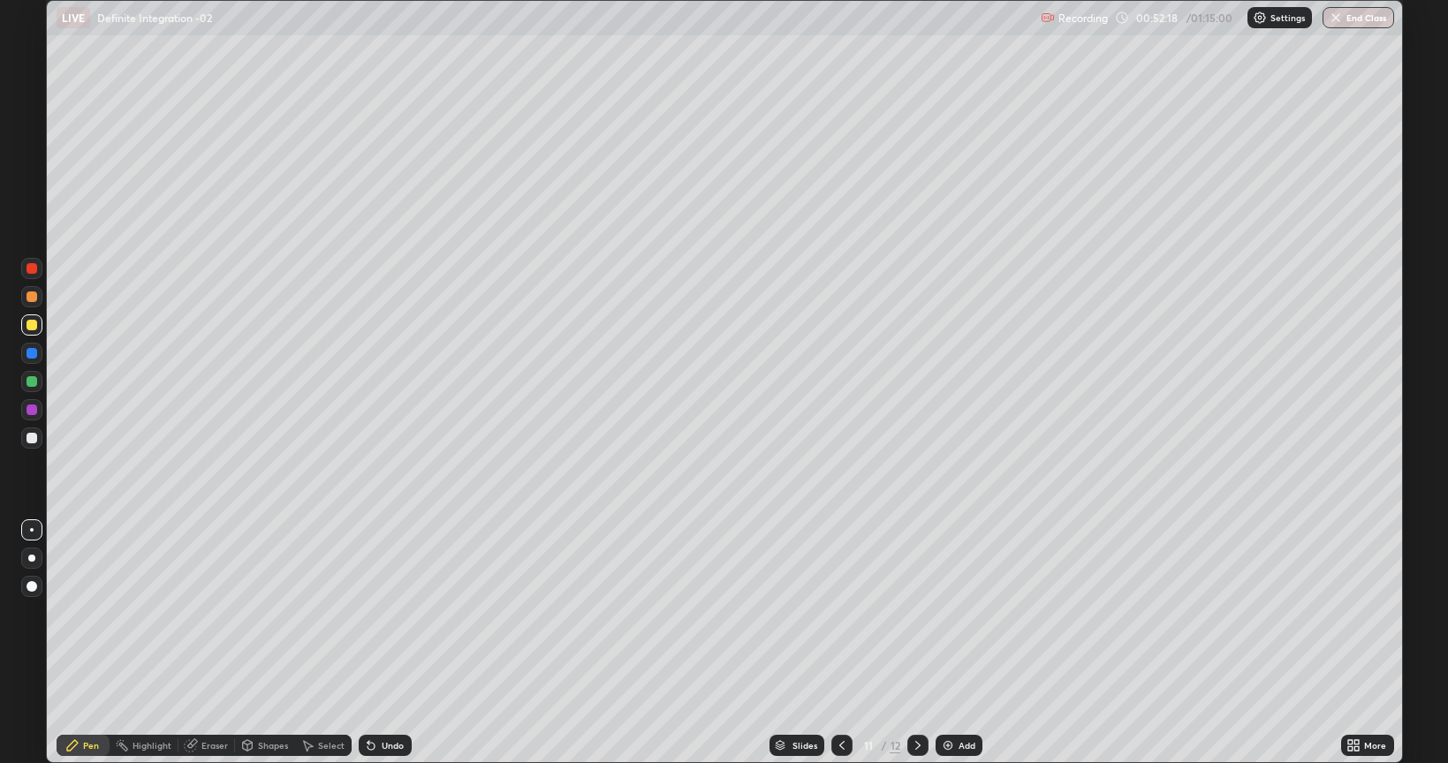
click at [916, 613] on icon at bounding box center [918, 746] width 14 height 14
click at [214, 613] on div "Eraser" at bounding box center [214, 745] width 27 height 9
click at [81, 613] on div "Pen" at bounding box center [83, 745] width 53 height 21
click at [34, 440] on div at bounding box center [32, 438] width 11 height 11
click at [961, 613] on div "Add" at bounding box center [959, 745] width 47 height 21
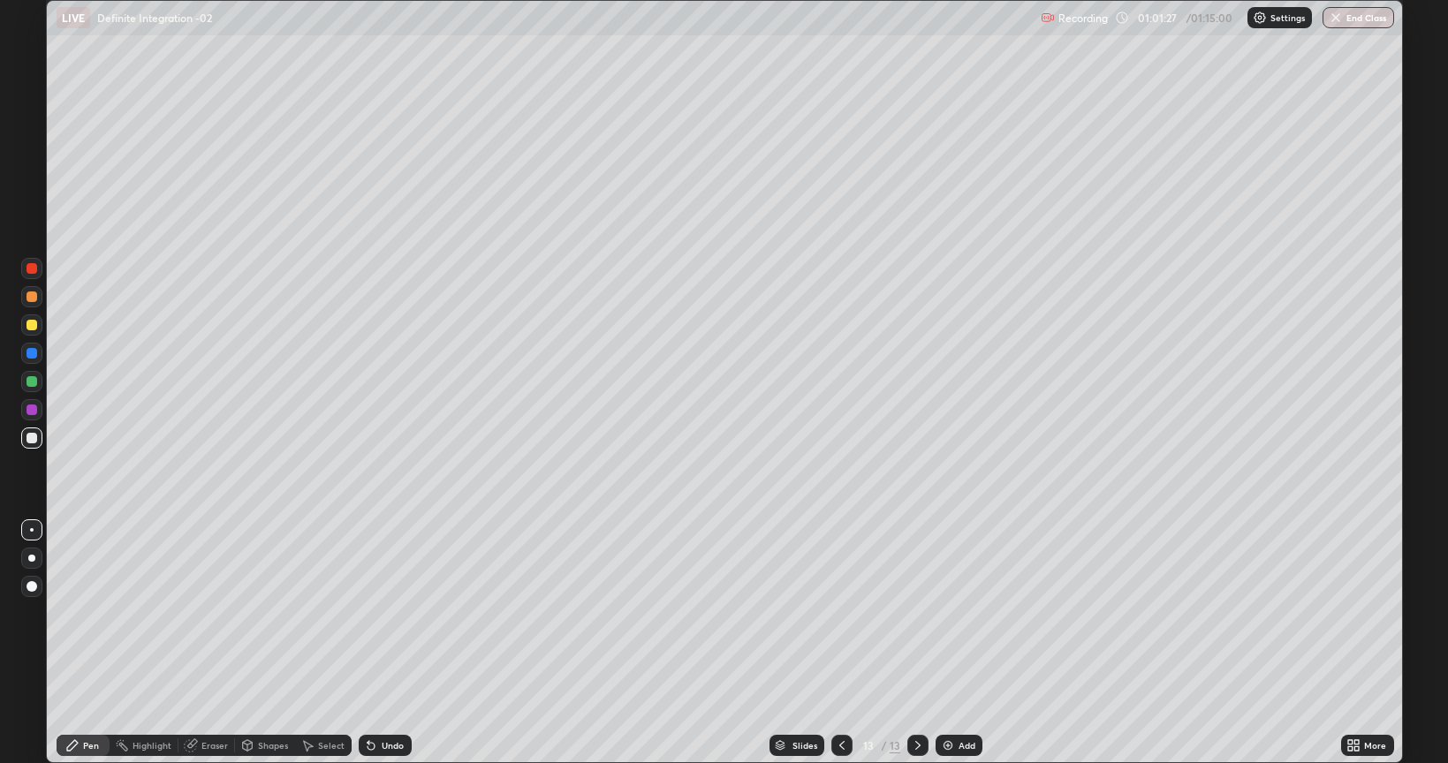
click at [205, 613] on div "Eraser" at bounding box center [214, 745] width 27 height 9
click at [84, 613] on div "Pen" at bounding box center [83, 745] width 53 height 21
click at [917, 613] on icon at bounding box center [918, 746] width 14 height 14
click at [956, 613] on div "Add" at bounding box center [959, 745] width 47 height 21
click at [840, 613] on icon at bounding box center [842, 746] width 14 height 14
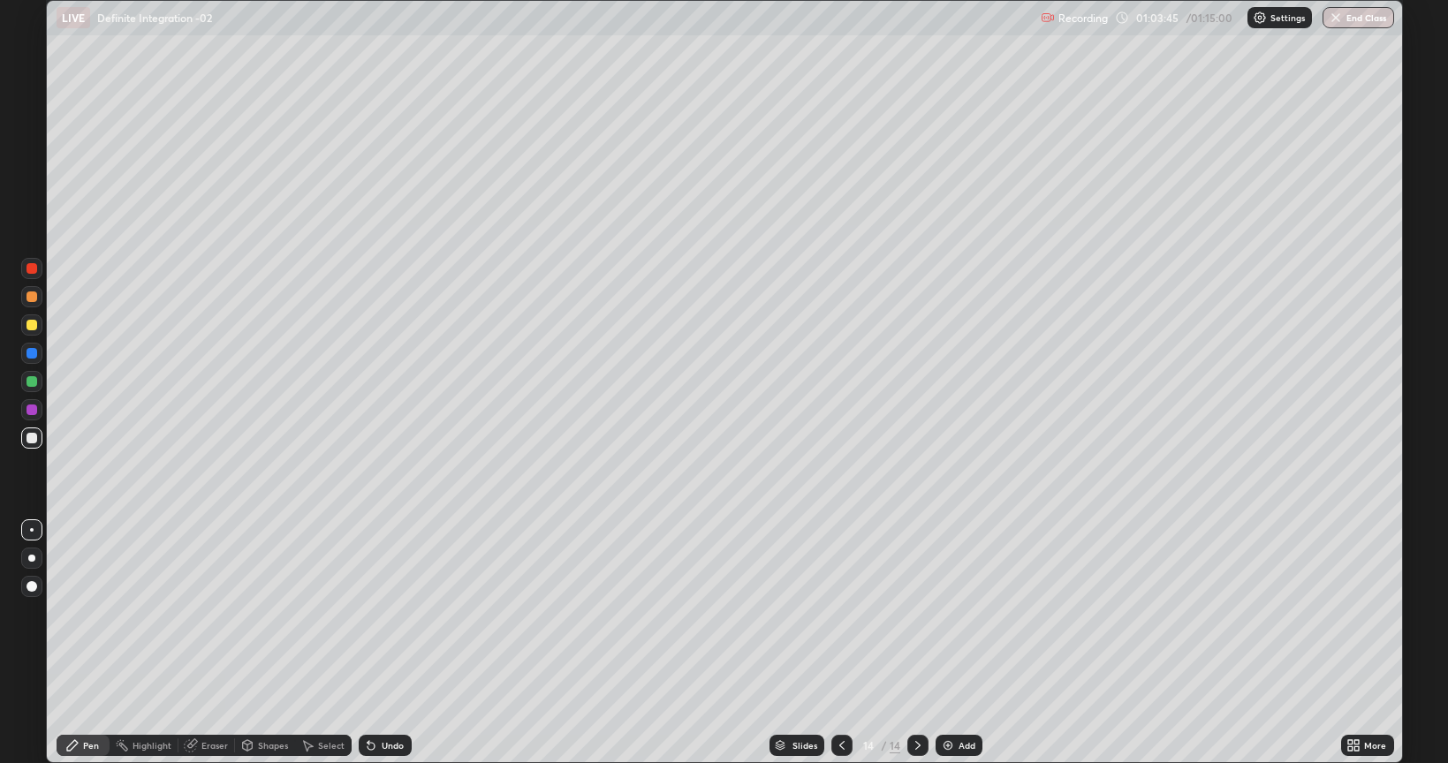
click at [840, 613] on icon at bounding box center [842, 746] width 14 height 14
click at [841, 613] on icon at bounding box center [842, 746] width 14 height 14
click at [916, 613] on icon at bounding box center [918, 746] width 14 height 14
click at [915, 613] on icon at bounding box center [918, 746] width 14 height 14
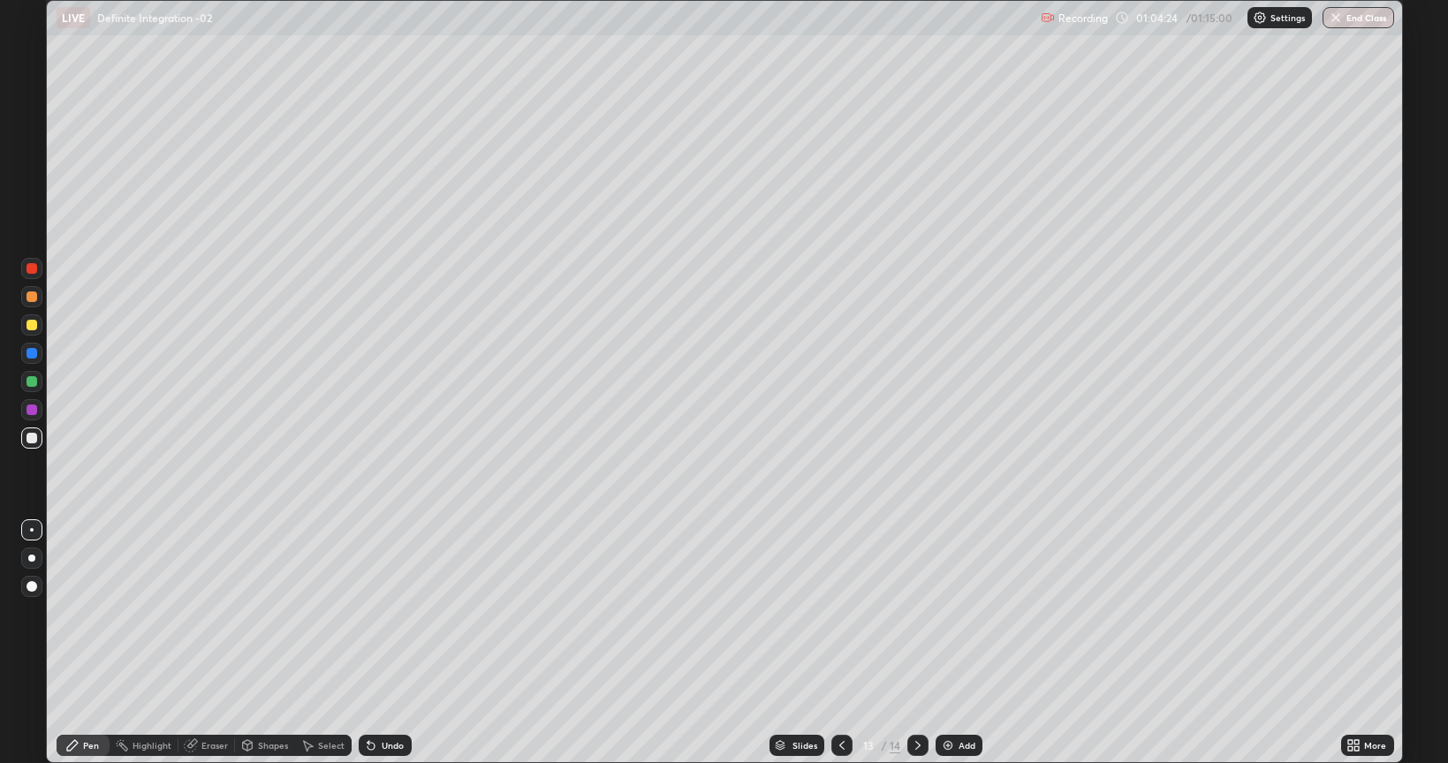
click at [915, 613] on icon at bounding box center [918, 746] width 14 height 14
click at [916, 613] on icon at bounding box center [918, 746] width 14 height 14
click at [840, 613] on icon at bounding box center [842, 746] width 14 height 14
click at [841, 613] on icon at bounding box center [842, 746] width 14 height 14
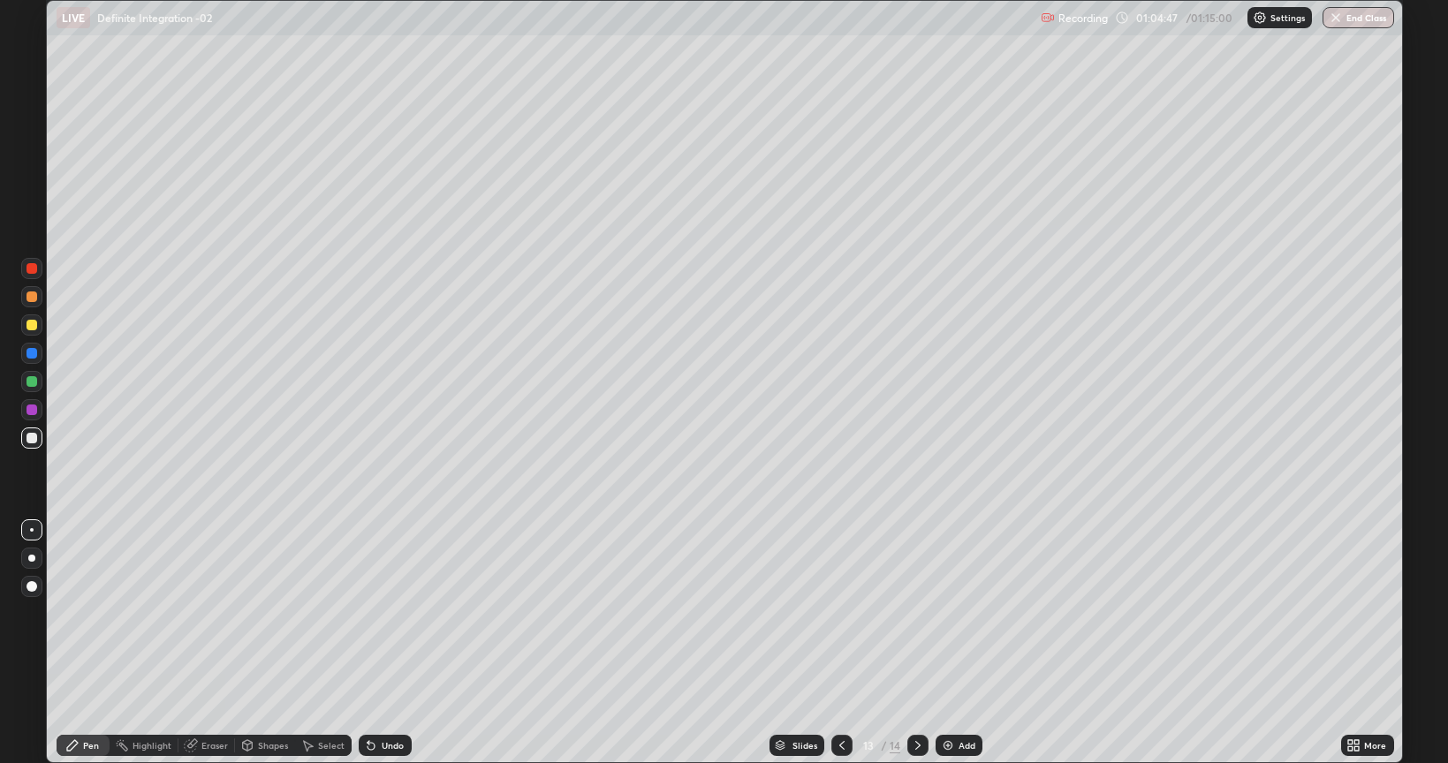
click at [840, 613] on icon at bounding box center [842, 746] width 14 height 14
click at [844, 613] on icon at bounding box center [842, 746] width 14 height 14
click at [916, 613] on icon at bounding box center [918, 746] width 14 height 14
click at [915, 613] on icon at bounding box center [918, 746] width 14 height 14
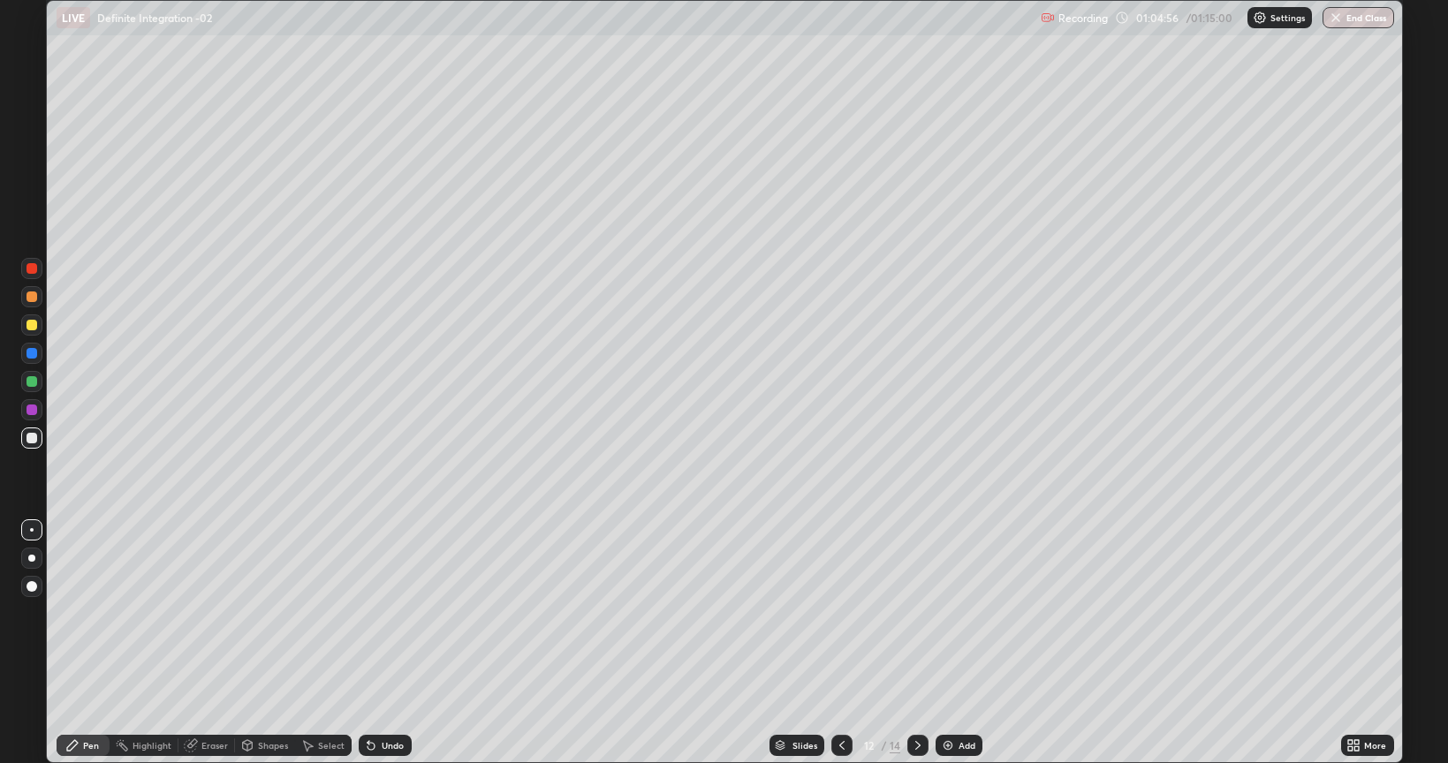
click at [916, 613] on icon at bounding box center [918, 746] width 14 height 14
click at [914, 613] on icon at bounding box center [918, 746] width 14 height 14
click at [916, 613] on icon at bounding box center [918, 746] width 14 height 14
click at [908, 613] on div at bounding box center [918, 745] width 21 height 21
click at [916, 613] on icon at bounding box center [918, 746] width 14 height 14
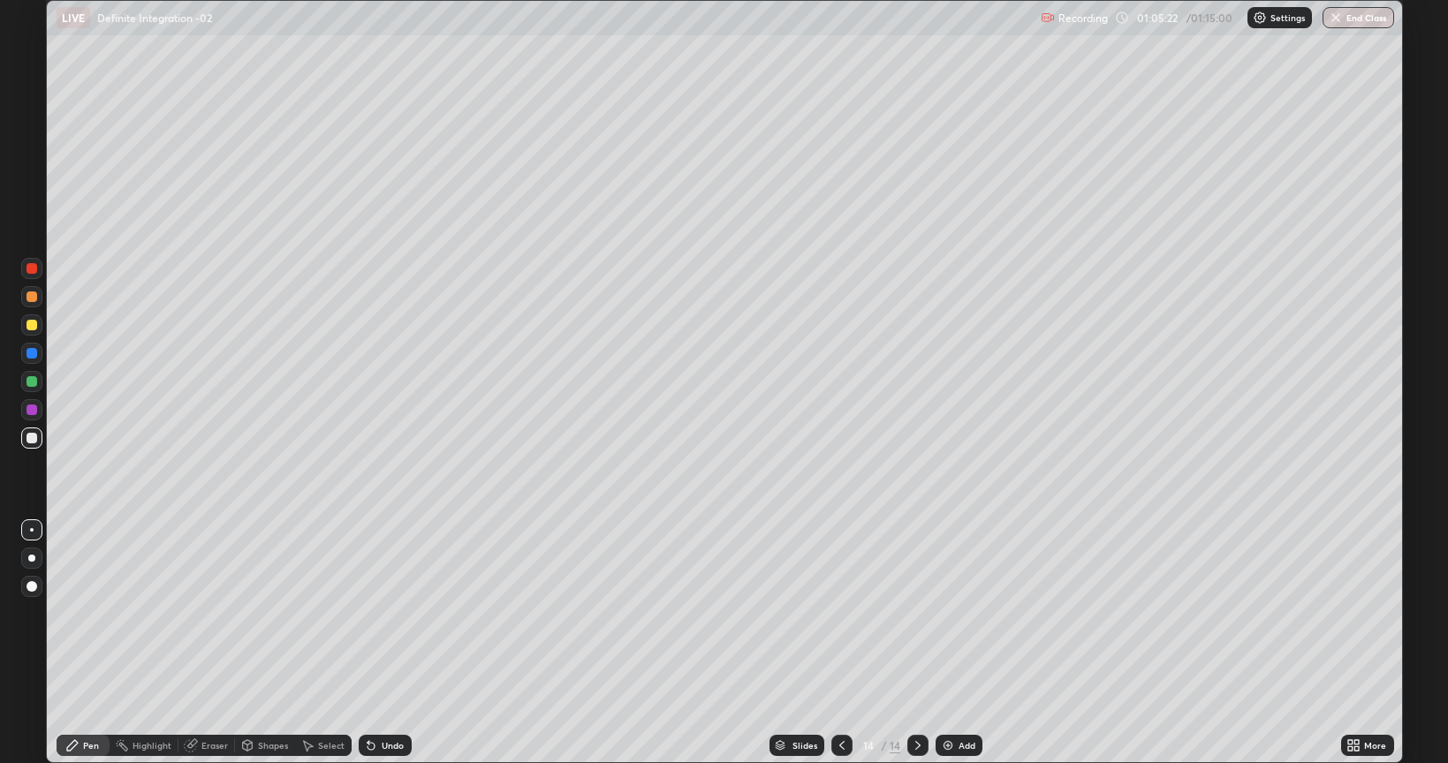
click at [959, 613] on div "Add" at bounding box center [967, 745] width 17 height 9
click at [387, 613] on div "Undo" at bounding box center [393, 745] width 22 height 9
click at [204, 613] on div "Eraser" at bounding box center [214, 745] width 27 height 9
click at [80, 613] on div "Pen" at bounding box center [83, 745] width 53 height 21
click at [383, 613] on div "Undo" at bounding box center [385, 745] width 53 height 21
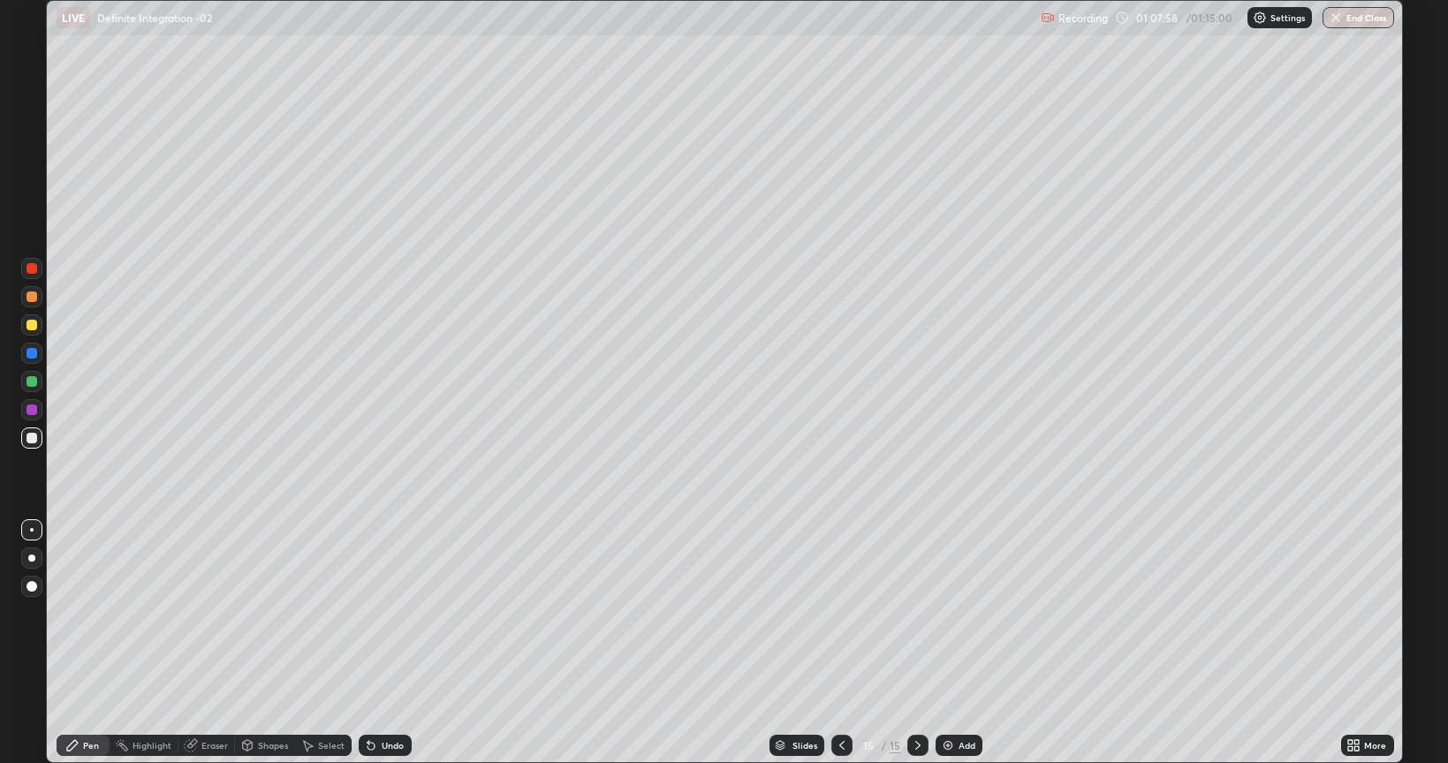
click at [390, 613] on div "Undo" at bounding box center [385, 745] width 53 height 21
click at [391, 613] on div "Undo" at bounding box center [393, 745] width 22 height 9
click at [391, 613] on div "Undo" at bounding box center [385, 745] width 53 height 21
click at [394, 613] on div "Undo" at bounding box center [393, 745] width 22 height 9
click at [393, 613] on div "Undo" at bounding box center [393, 745] width 22 height 9
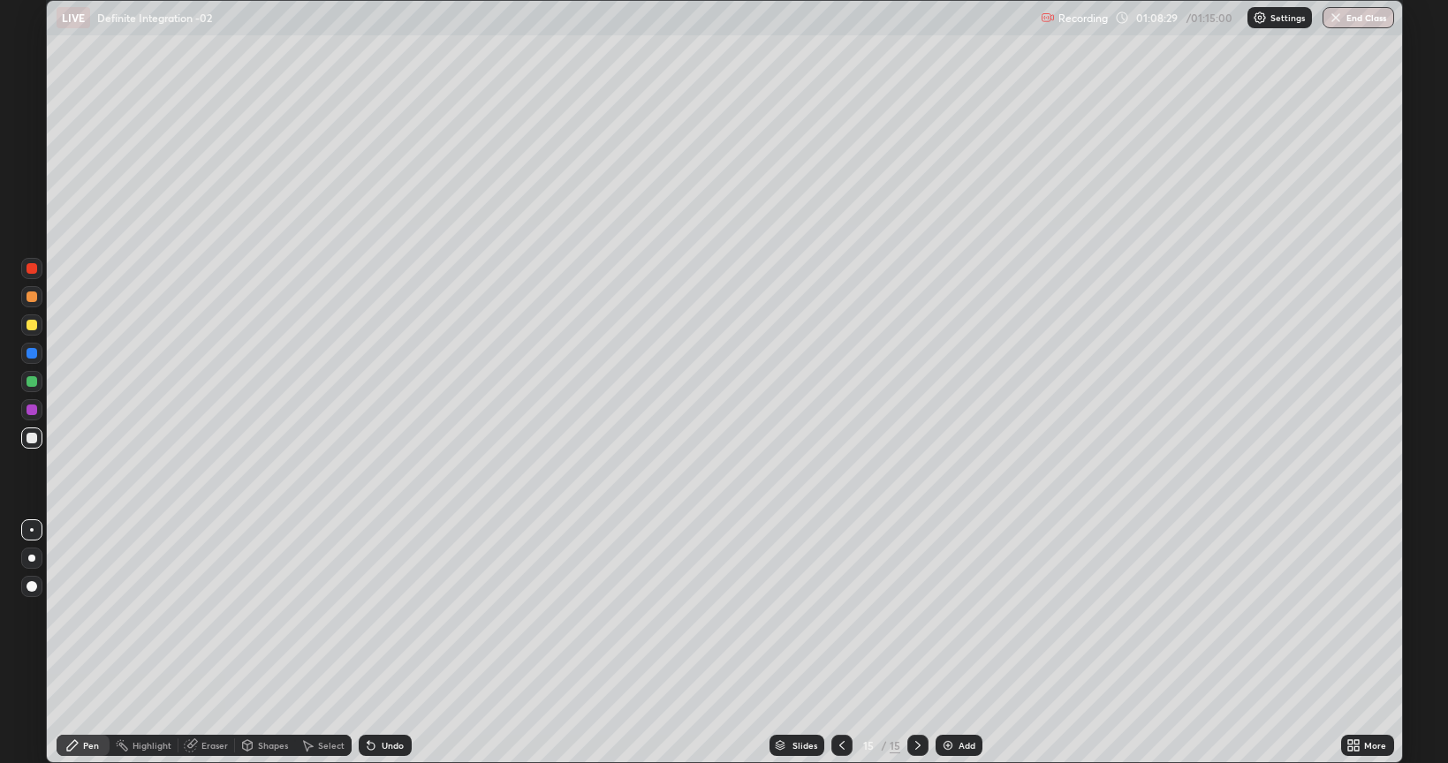
click at [847, 613] on icon at bounding box center [842, 746] width 14 height 14
click at [840, 613] on div at bounding box center [842, 745] width 21 height 21
click at [841, 613] on icon at bounding box center [842, 746] width 14 height 14
click at [915, 613] on icon at bounding box center [918, 746] width 14 height 14
click at [840, 613] on icon at bounding box center [842, 746] width 14 height 14
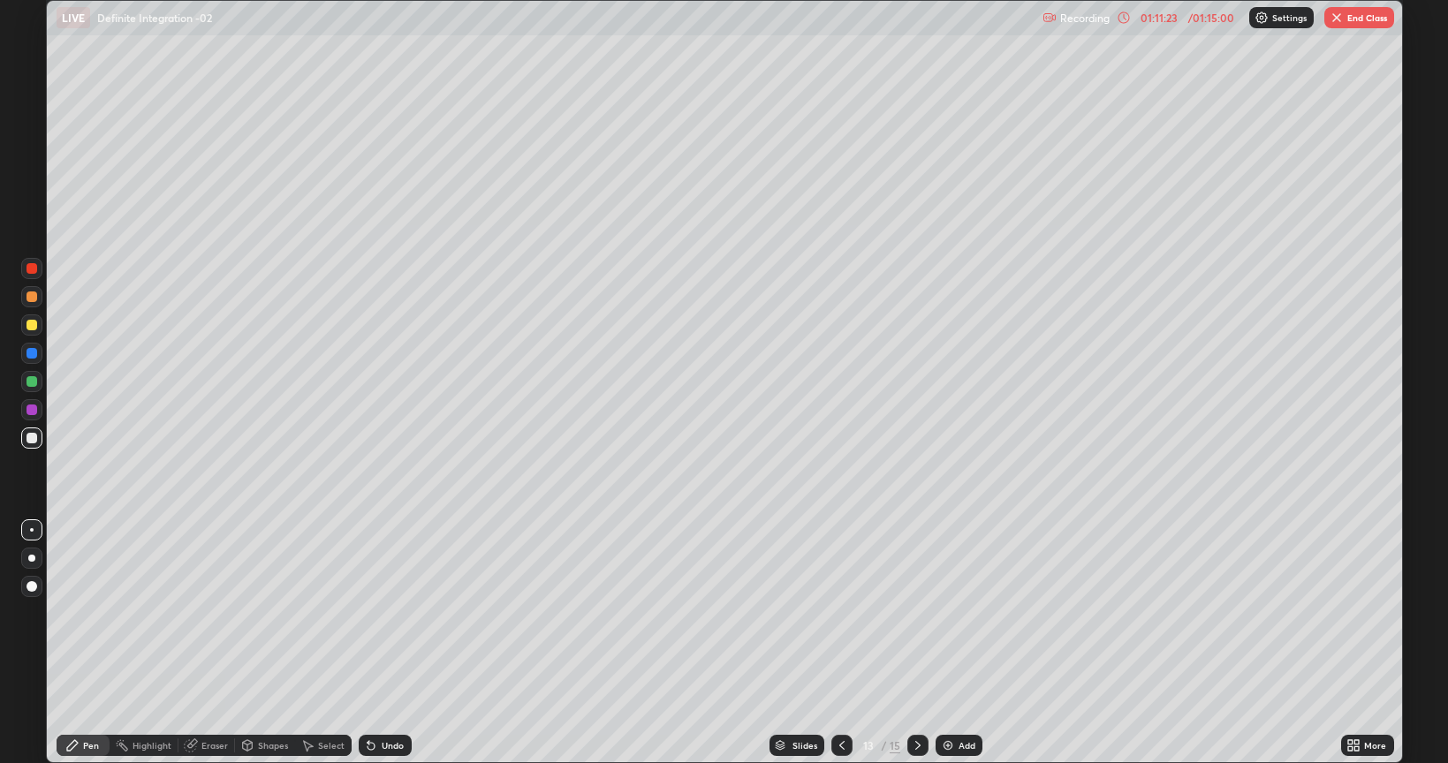
click at [850, 613] on div at bounding box center [842, 745] width 21 height 21
click at [840, 613] on icon at bounding box center [842, 746] width 14 height 14
click at [917, 613] on icon at bounding box center [918, 746] width 14 height 14
click at [915, 613] on icon at bounding box center [918, 746] width 14 height 14
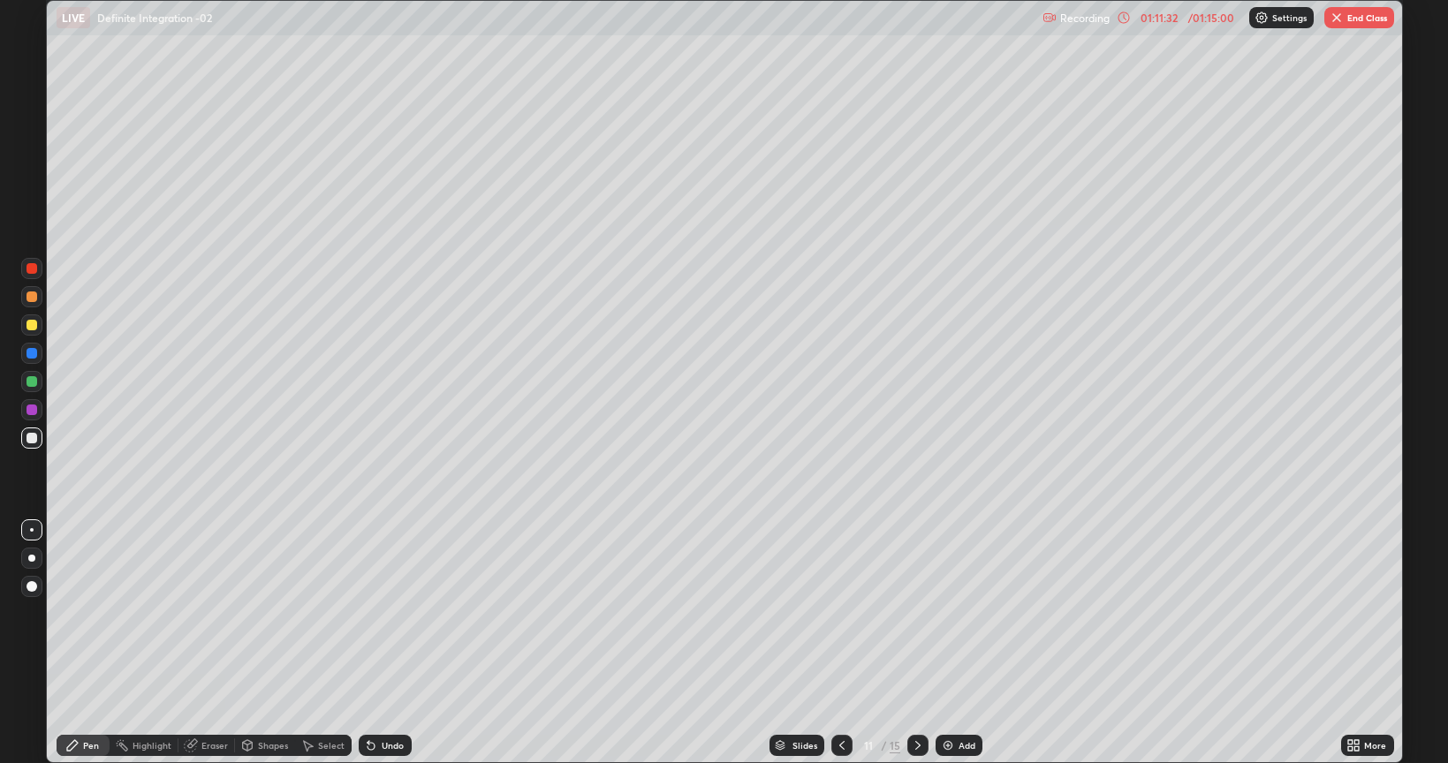
click at [915, 613] on icon at bounding box center [917, 745] width 5 height 9
click at [915, 613] on icon at bounding box center [918, 746] width 14 height 14
click at [916, 613] on icon at bounding box center [918, 746] width 14 height 14
click at [917, 613] on div at bounding box center [918, 745] width 21 height 21
click at [841, 613] on icon at bounding box center [841, 745] width 5 height 9
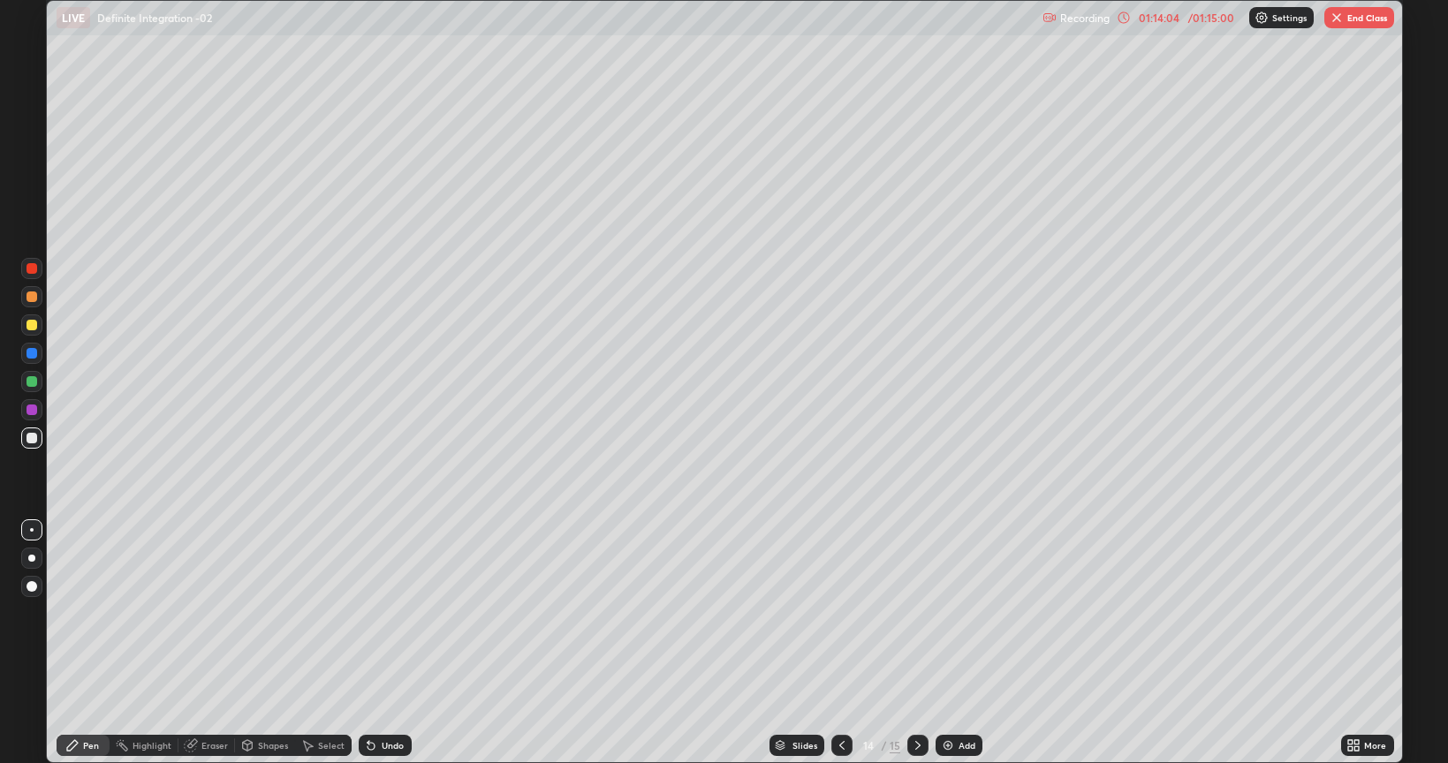
click at [916, 613] on icon at bounding box center [918, 746] width 14 height 14
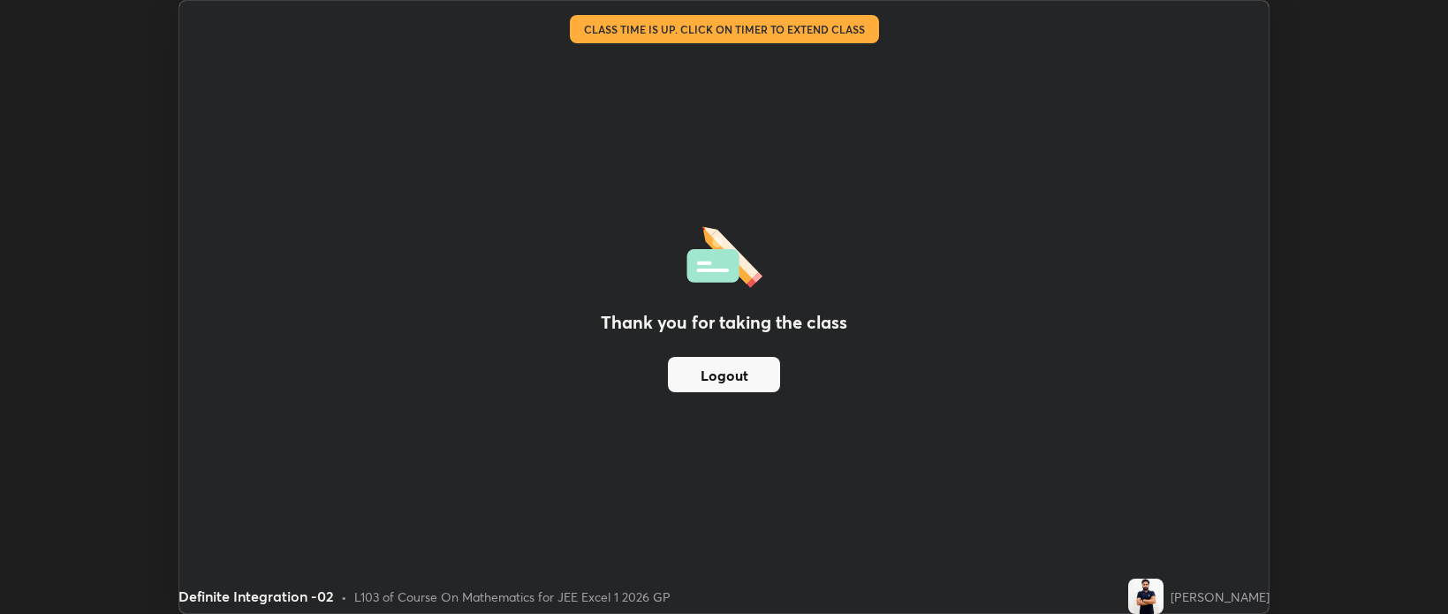
scroll to position [87751, 86917]
